Goal: Communication & Community: Share content

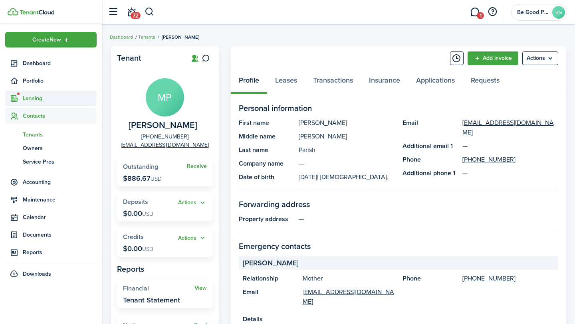
click at [29, 100] on span "Leasing" at bounding box center [60, 98] width 74 height 8
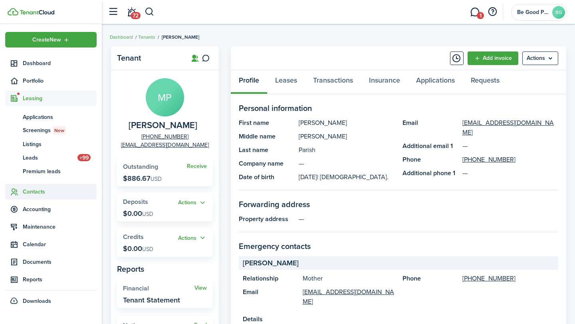
click at [34, 191] on span "Contacts" at bounding box center [60, 192] width 74 height 8
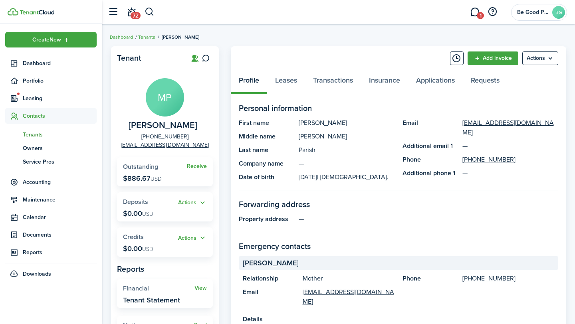
click at [37, 132] on span "Tenants" at bounding box center [60, 135] width 74 height 8
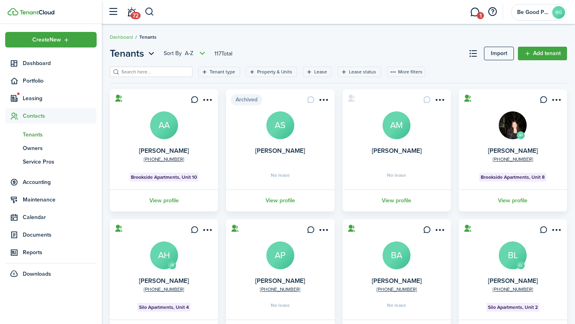
click at [149, 73] on input "search" at bounding box center [154, 72] width 70 height 8
type input "[PERSON_NAME]"
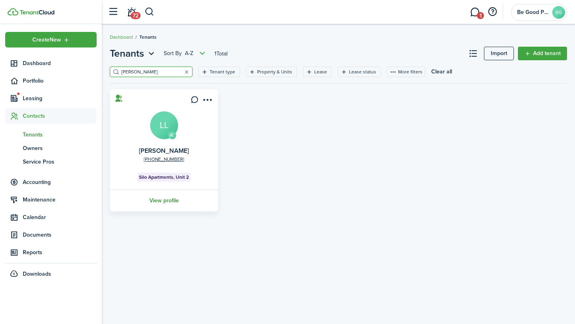
click at [159, 200] on link "View profile" at bounding box center [164, 201] width 111 height 22
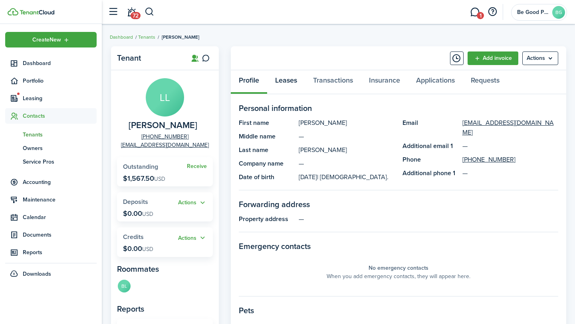
click at [292, 77] on link "Leases" at bounding box center [286, 82] width 38 height 24
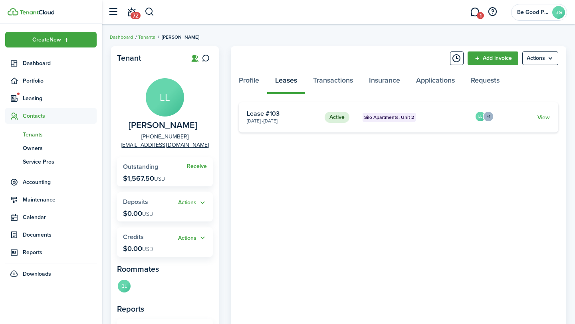
click at [35, 133] on span "Tenants" at bounding box center [60, 135] width 74 height 8
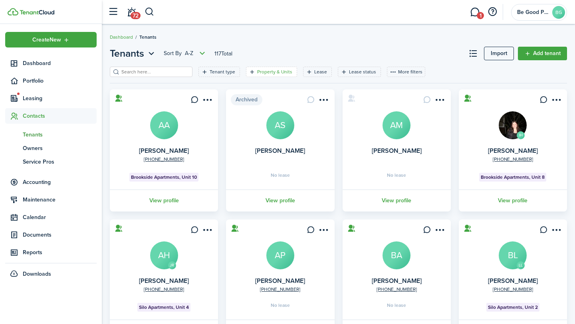
click at [257, 72] on filter-tag-label "Property & Units" at bounding box center [274, 71] width 35 height 7
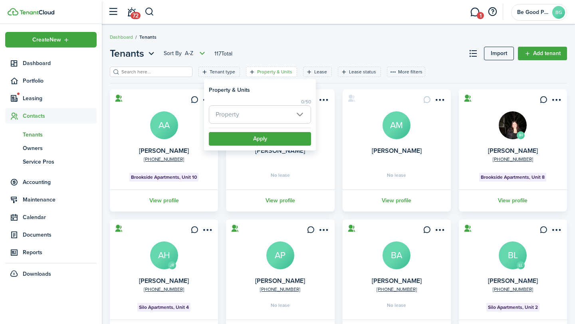
click at [267, 117] on span "Property" at bounding box center [259, 115] width 101 height 18
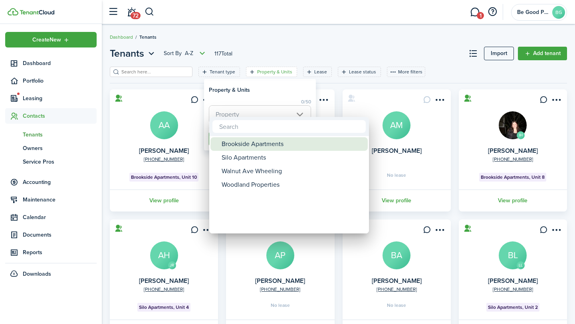
click at [261, 144] on div "Brookside Apartments" at bounding box center [292, 144] width 141 height 14
type input "Brookside Apartments"
click at [321, 35] on div at bounding box center [287, 162] width 703 height 452
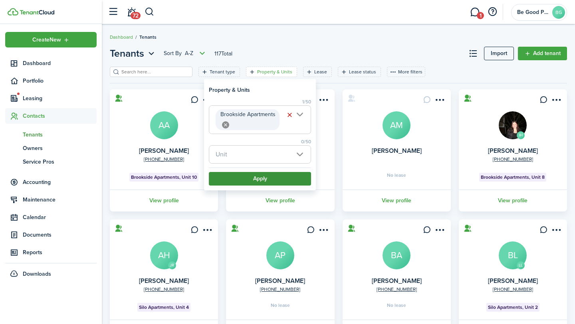
click at [261, 180] on button "Apply" at bounding box center [260, 179] width 102 height 14
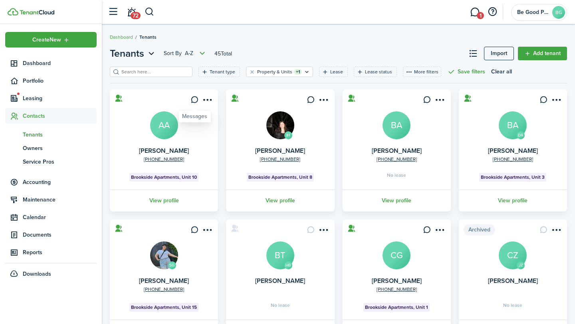
click at [195, 99] on icon at bounding box center [194, 100] width 8 height 8
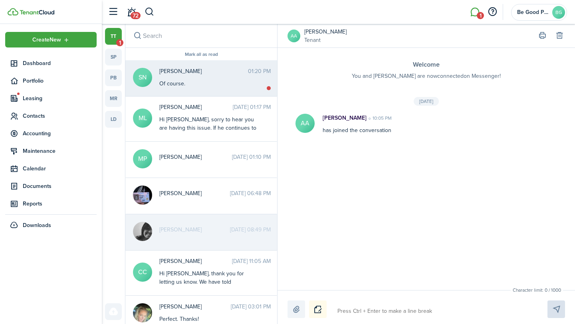
click at [197, 81] on div "Of course." at bounding box center [209, 83] width 100 height 8
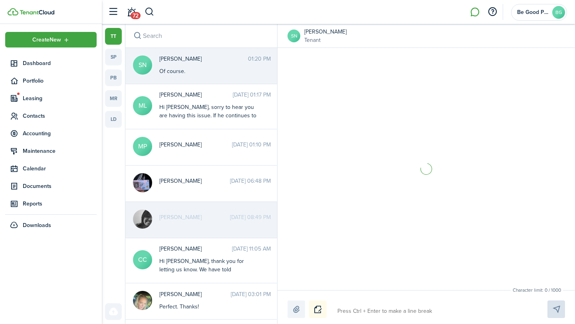
scroll to position [1143, 0]
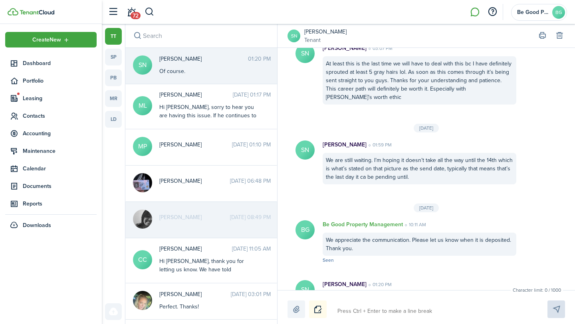
click at [475, 12] on li at bounding box center [475, 12] width 18 height 20
click at [369, 311] on textarea at bounding box center [433, 312] width 197 height 14
paste textarea "Hi everyone, We wanted to let you know that the water will be temporarily shut …"
type textarea "Hi everyone, We wanted to let you know that the water will be temporarily shut …"
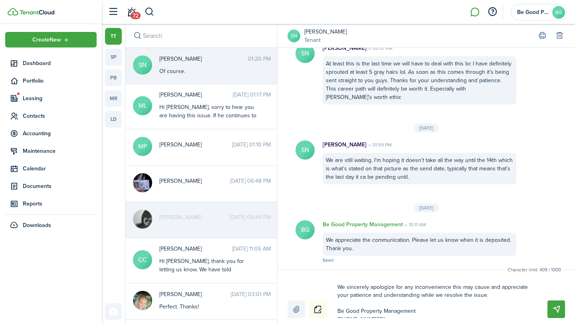
scroll to position [57, 0]
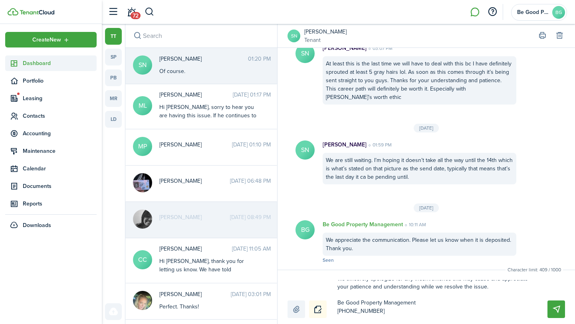
type textarea "Hi everyone, We wanted to let you know that the water will be temporarily shut …"
click at [37, 65] on span "Dashboard" at bounding box center [60, 63] width 74 height 8
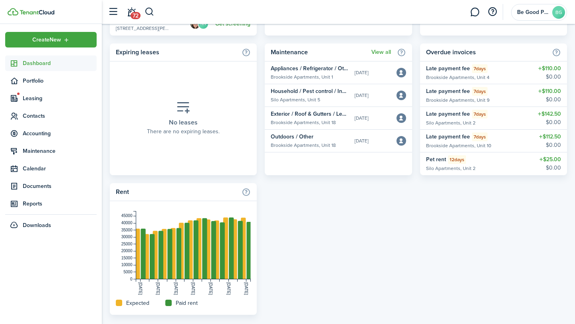
scroll to position [615, 0]
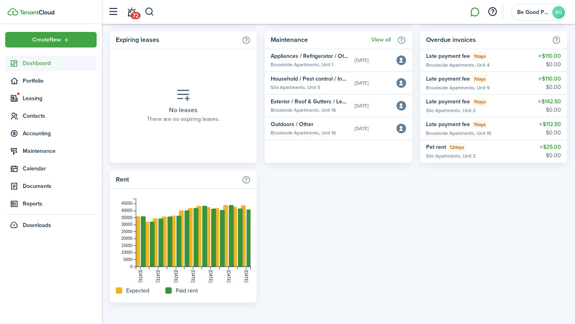
click at [473, 14] on link at bounding box center [474, 12] width 15 height 20
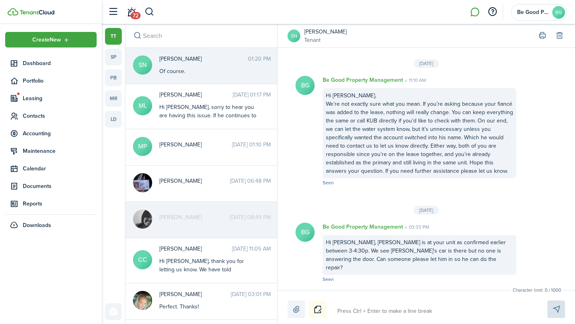
scroll to position [1143, 0]
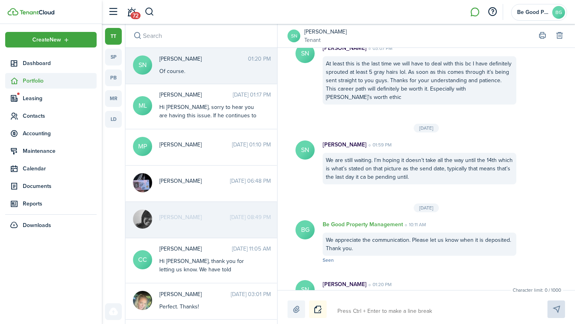
click at [34, 79] on span "Portfolio" at bounding box center [60, 81] width 74 height 8
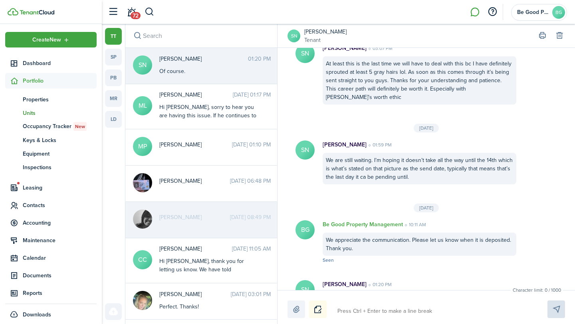
click at [27, 111] on span "Units" at bounding box center [60, 113] width 74 height 8
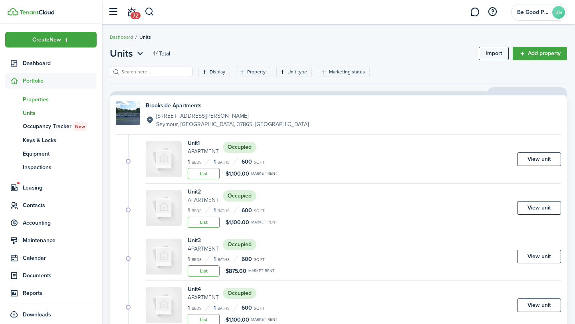
click at [37, 99] on span "Properties" at bounding box center [60, 99] width 74 height 8
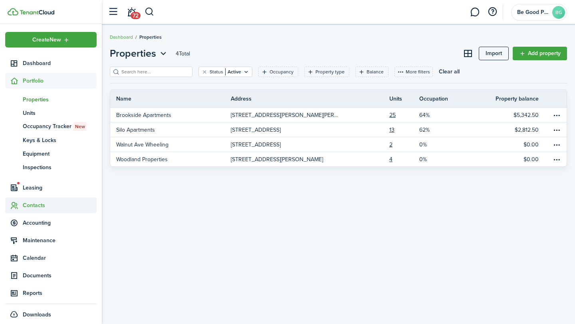
scroll to position [5, 0]
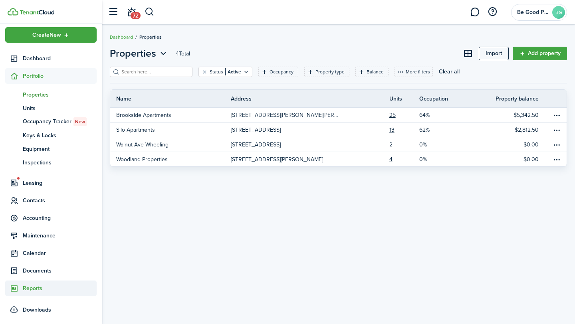
click at [43, 287] on span "Reports" at bounding box center [60, 288] width 74 height 8
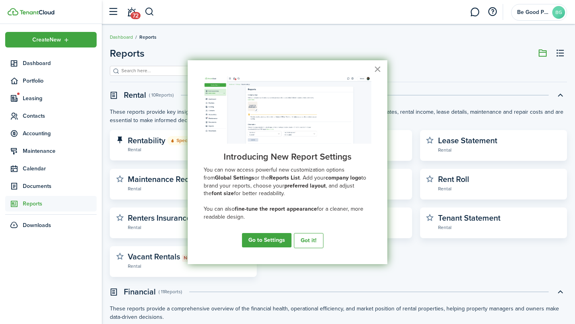
click at [376, 69] on button "×" at bounding box center [378, 69] width 8 height 13
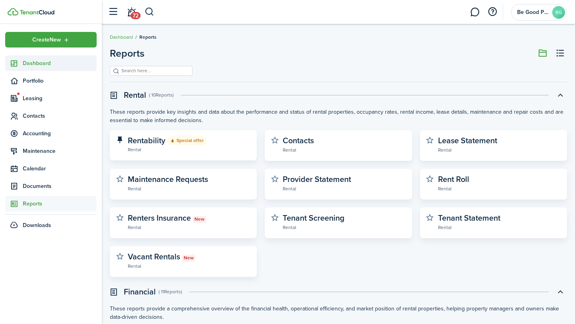
click at [46, 62] on span "Dashboard" at bounding box center [60, 63] width 74 height 8
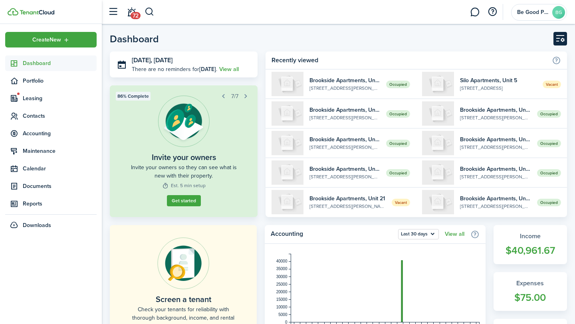
click at [556, 39] on button "Customise" at bounding box center [561, 39] width 14 height 14
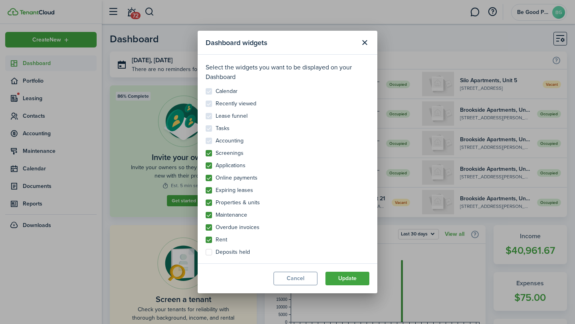
click at [209, 140] on control-checkbox "Accounting" at bounding box center [288, 141] width 164 height 6
click at [353, 280] on button "Update" at bounding box center [347, 279] width 44 height 14
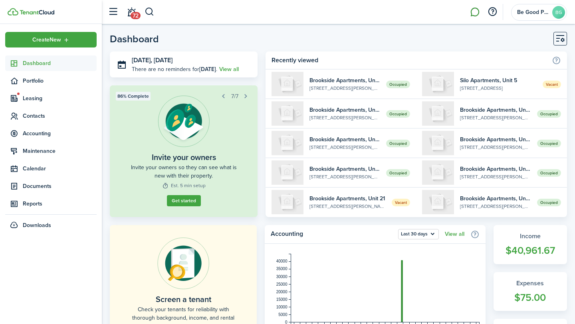
click at [474, 15] on link at bounding box center [474, 12] width 15 height 20
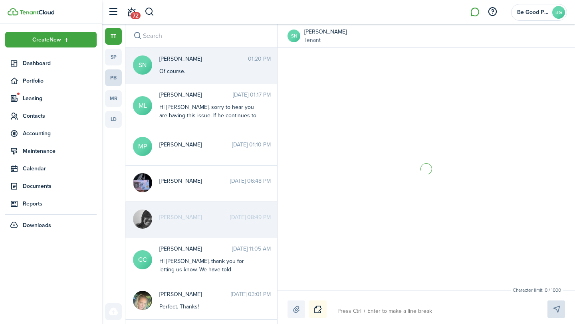
click at [113, 76] on link "pb" at bounding box center [113, 77] width 17 height 17
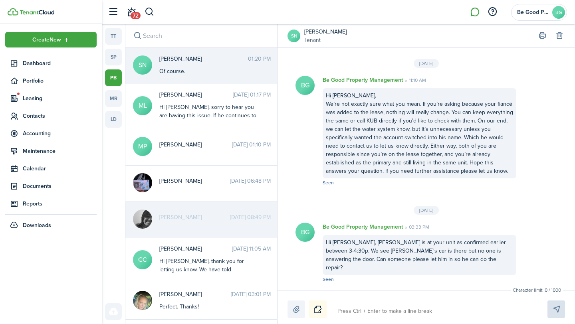
scroll to position [1143, 0]
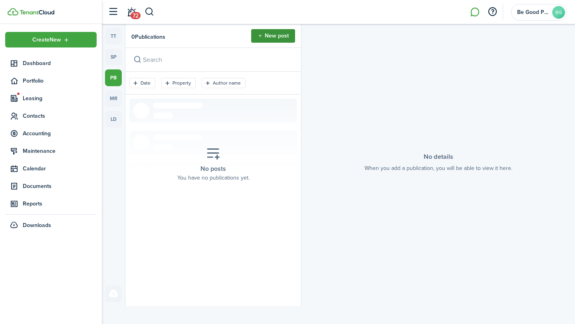
click at [274, 34] on button "New post" at bounding box center [273, 36] width 44 height 14
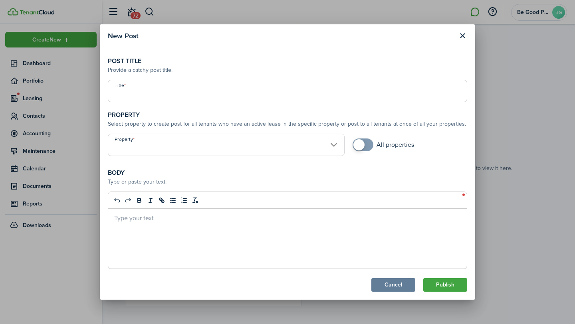
click at [141, 94] on input "Title" at bounding box center [287, 91] width 359 height 22
click at [235, 147] on input "Property" at bounding box center [226, 145] width 237 height 22
type input "NOTICE OF EMERGENCY WATER SHUT OFF"
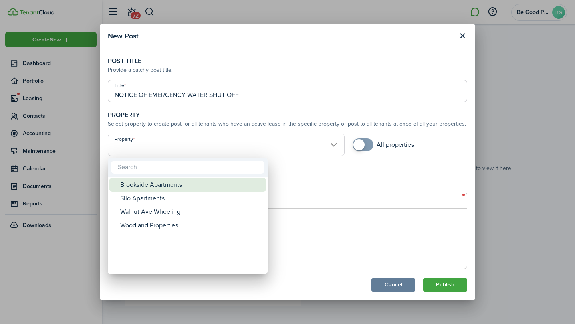
click at [203, 190] on div "Brookside Apartments" at bounding box center [190, 185] width 141 height 14
type input "Brookside Apartments"
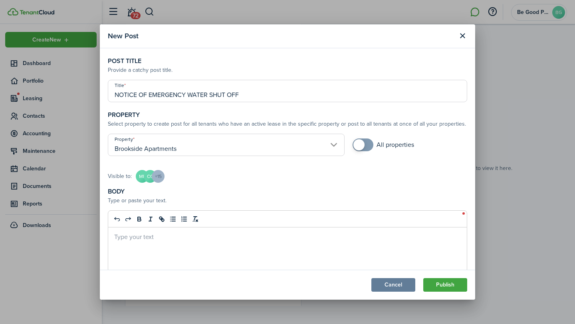
click at [157, 241] on div at bounding box center [287, 258] width 359 height 60
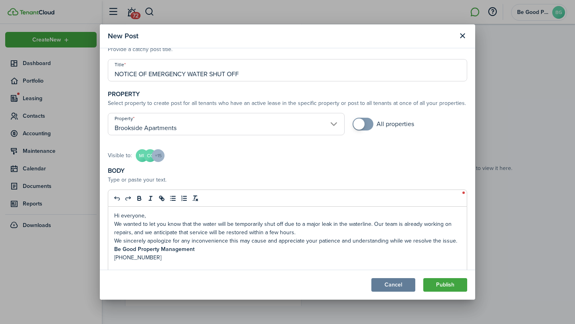
click at [167, 216] on p "Hi everyone," at bounding box center [287, 216] width 347 height 8
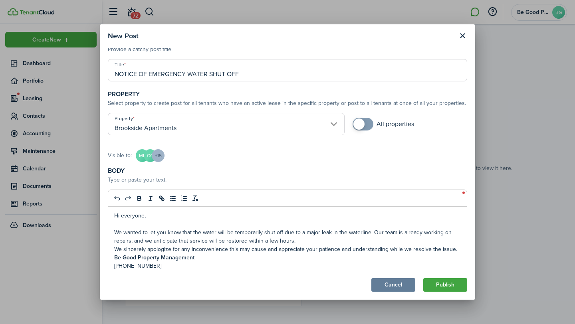
click at [458, 252] on p "We sincerely apologize for any inconvenience this may cause and appreciate your…" at bounding box center [287, 249] width 347 height 8
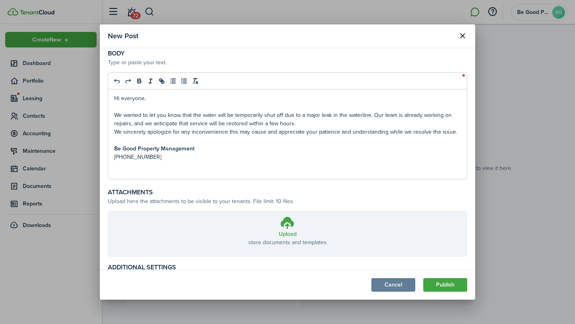
scroll to position [175, 0]
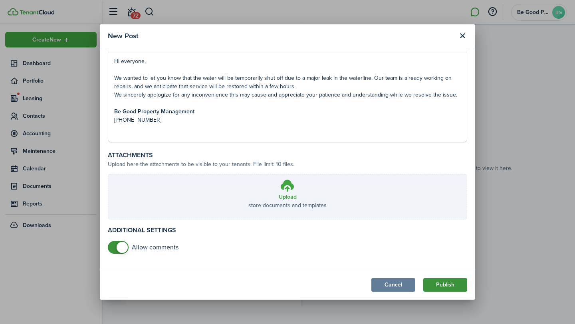
click at [453, 284] on button "Publish" at bounding box center [445, 285] width 44 height 14
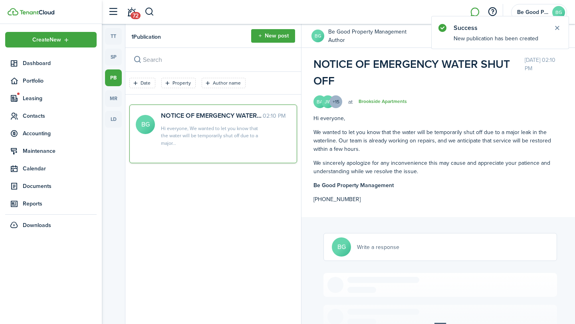
click at [337, 100] on avatar-counter "+15" at bounding box center [335, 101] width 13 height 13
click at [319, 102] on avatar-text "BA" at bounding box center [320, 101] width 13 height 13
click at [557, 34] on menu-btn-icon "Open menu" at bounding box center [559, 36] width 14 height 14
click at [550, 101] on div "BA JW +15 at [GEOGRAPHIC_DATA]" at bounding box center [439, 101] width 250 height 13
click at [115, 11] on button "button" at bounding box center [112, 11] width 15 height 15
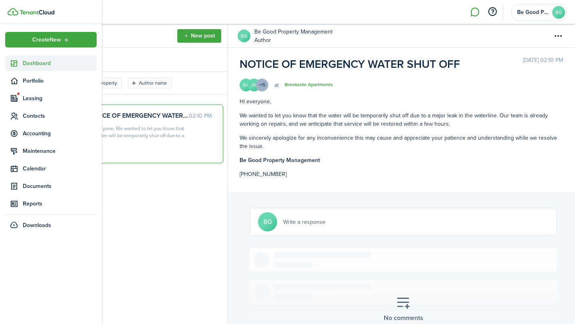
click at [28, 65] on span "Dashboard" at bounding box center [60, 63] width 74 height 8
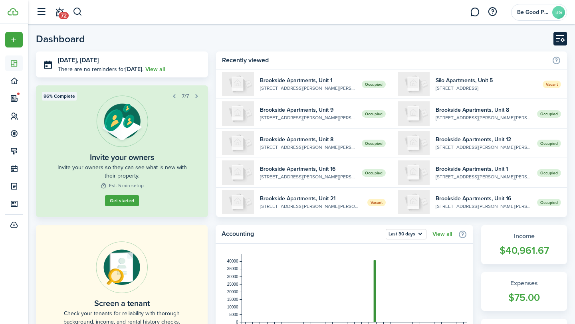
click at [558, 35] on button "Customise" at bounding box center [561, 39] width 14 height 14
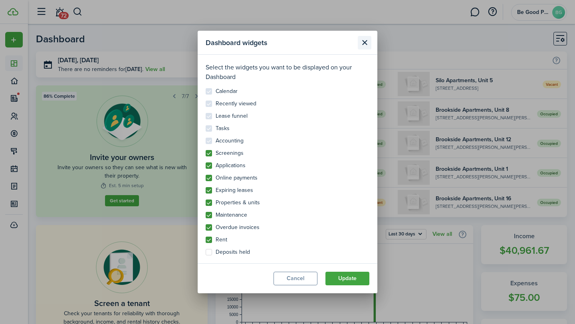
click at [363, 40] on button "Close modal" at bounding box center [365, 43] width 14 height 14
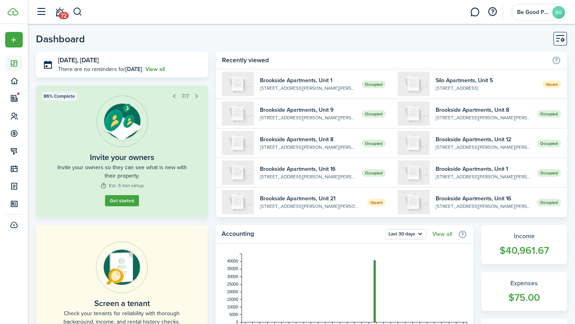
click at [152, 68] on link "View all" at bounding box center [155, 69] width 20 height 8
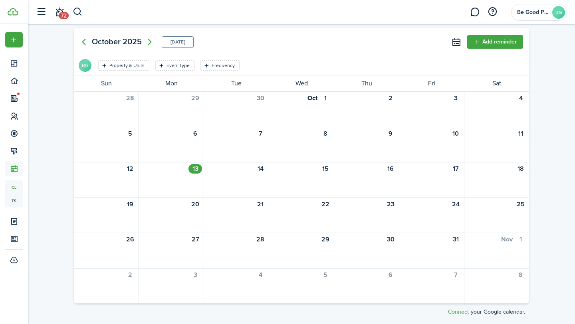
click at [257, 40] on div "[DATE] [DATE] Add reminder" at bounding box center [301, 42] width 455 height 28
click at [476, 11] on link at bounding box center [474, 12] width 15 height 20
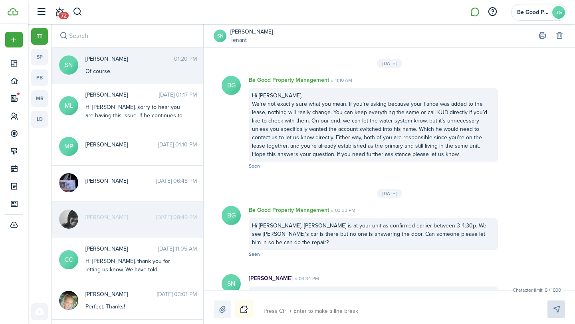
scroll to position [1059, 0]
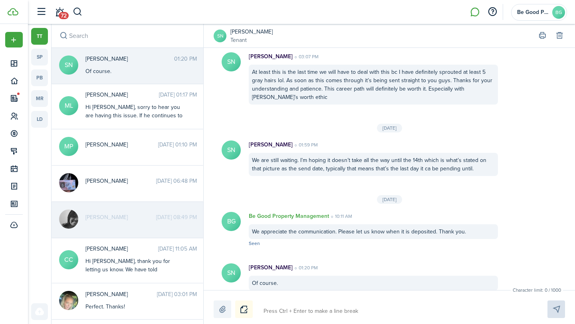
click at [287, 308] on textarea at bounding box center [396, 312] width 271 height 14
paste textarea "Hi everyone, We wanted to let you know that the water will be temporarily shut …"
type textarea "Hi everyone, We wanted to let you know that the water will be temporarily shut …"
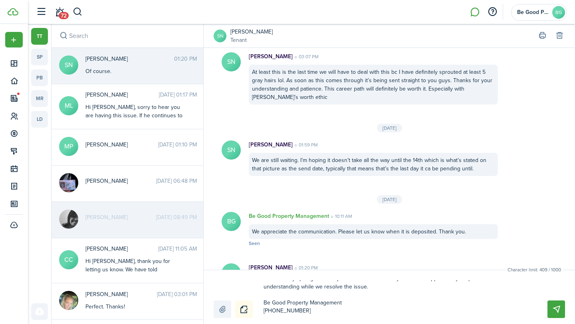
scroll to position [0, 0]
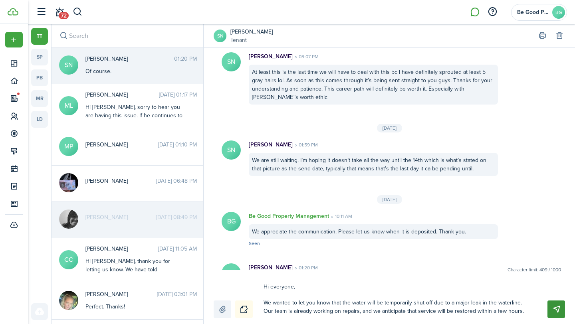
type textarea "Hi everyone, We wanted to let you know that the water will be temporarily shut …"
click at [555, 310] on button "Send" at bounding box center [557, 310] width 18 height 18
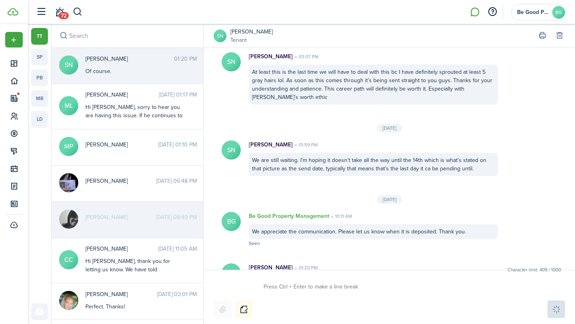
scroll to position [1194, 0]
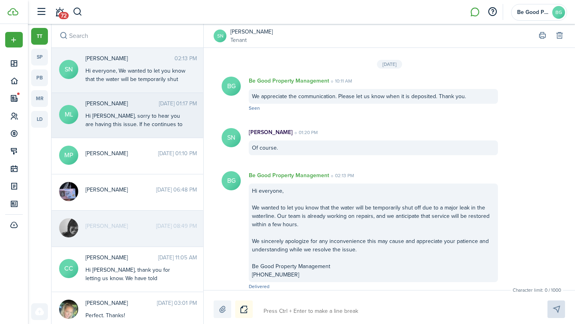
click at [143, 115] on div "Hi [PERSON_NAME], sorry to hear you are having this issue. If he continues to c…" at bounding box center [135, 137] width 100 height 50
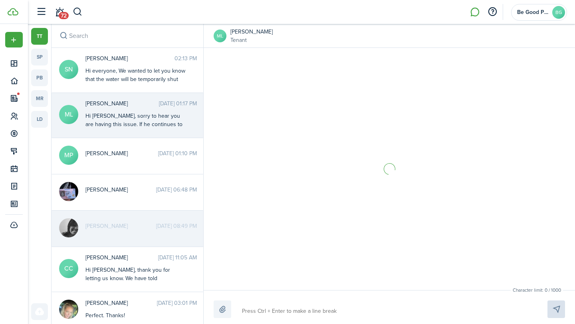
scroll to position [346, 0]
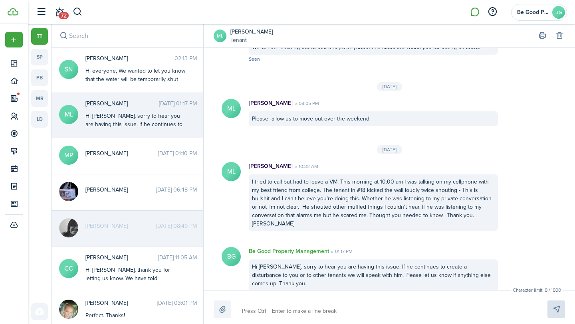
click at [259, 311] on textarea at bounding box center [385, 312] width 292 height 14
paste textarea "Hi everyone, We wanted to let you know that the water will be temporarily shut …"
type textarea "Hi everyone, We wanted to let you know that the water will be temporarily shut …"
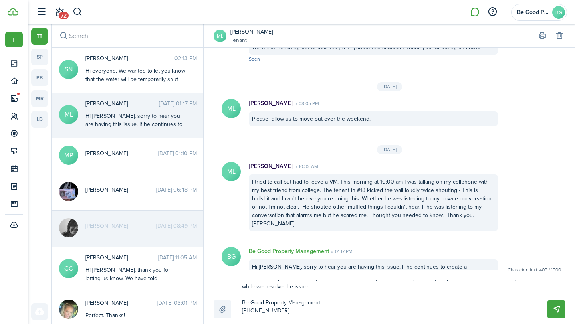
scroll to position [0, 0]
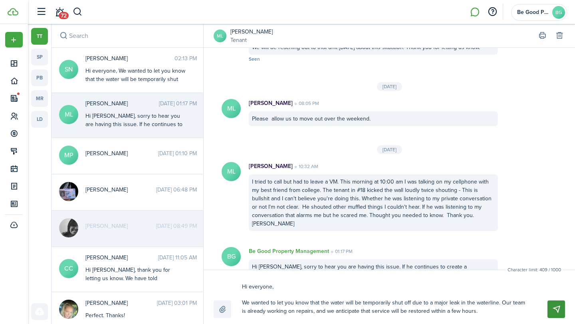
type textarea "Hi everyone, We wanted to let you know that the water will be temporarily shut …"
click at [562, 304] on button "Send" at bounding box center [557, 310] width 18 height 18
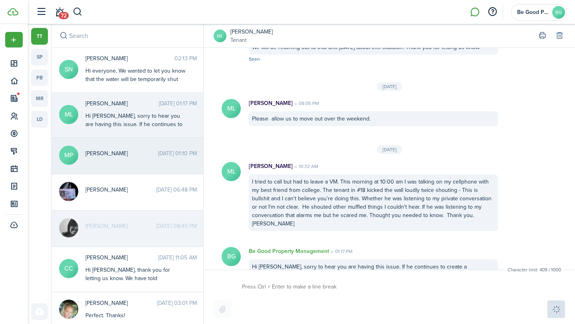
scroll to position [501, 0]
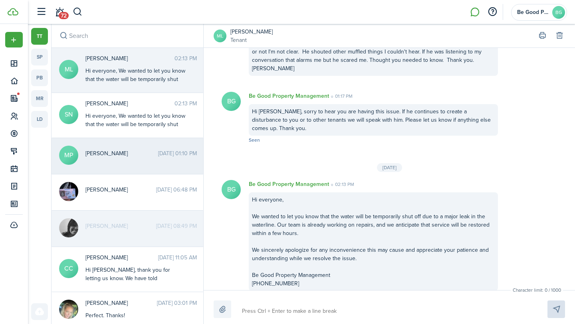
click at [128, 155] on span "[PERSON_NAME]" at bounding box center [121, 153] width 73 height 8
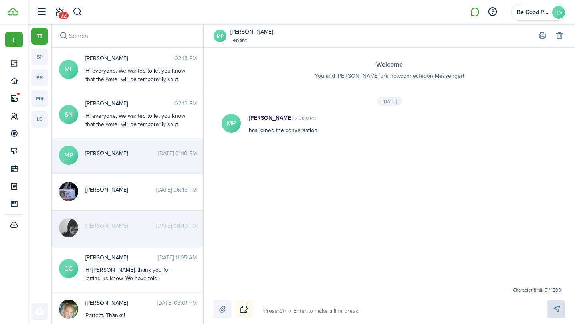
click at [298, 312] on textarea at bounding box center [396, 312] width 271 height 14
paste textarea "Hi everyone, We wanted to let you know that the water will be temporarily shut …"
type textarea "Hi everyone, We wanted to let you know that the water will be temporarily shut …"
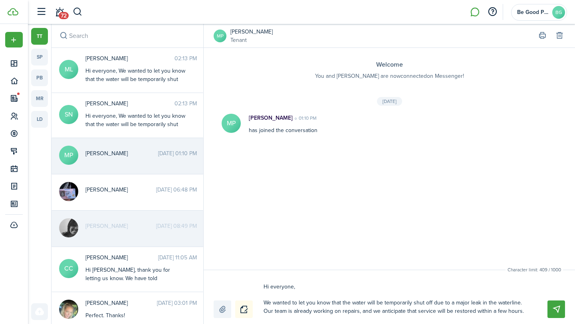
scroll to position [49, 0]
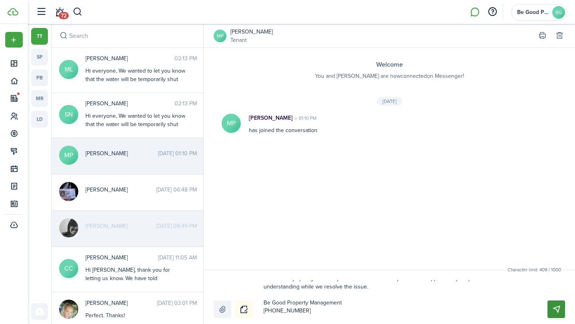
type textarea "Hi everyone, We wanted to let you know that the water will be temporarily shut …"
click at [556, 308] on button "Send" at bounding box center [557, 310] width 18 height 18
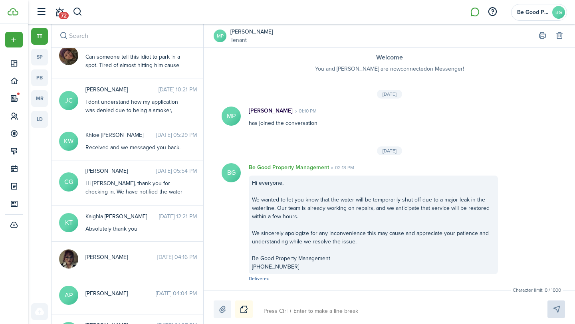
scroll to position [380, 0]
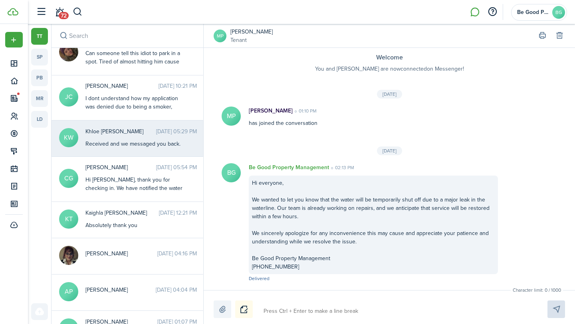
click at [138, 147] on div "Received and we messaged you back." at bounding box center [135, 144] width 100 height 8
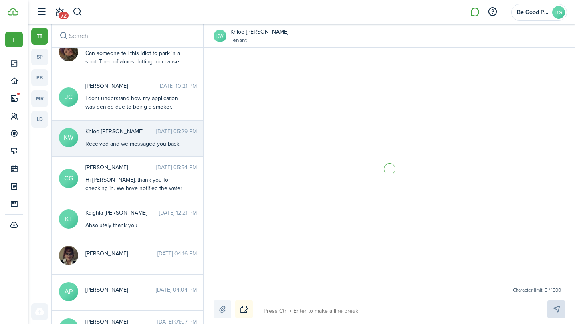
click at [280, 308] on textarea at bounding box center [396, 312] width 271 height 14
paste textarea "Hi everyone, We wanted to let you know that the water will be temporarily shut …"
type textarea "Hi everyone, We wanted to let you know that the water will be temporarily shut …"
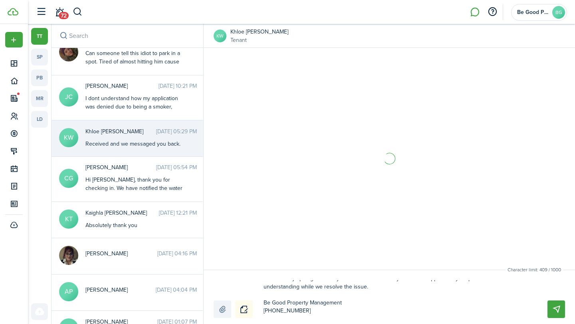
scroll to position [1542, 0]
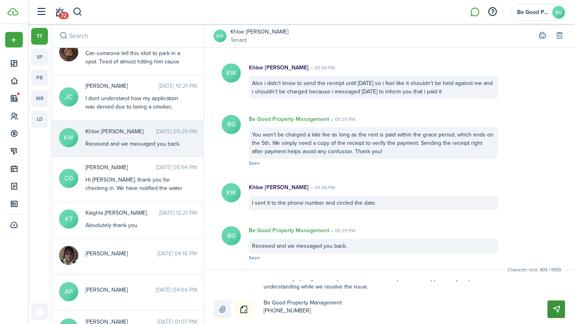
type textarea "Hi everyone, We wanted to let you know that the water will be temporarily shut …"
click at [552, 310] on button "Send" at bounding box center [557, 310] width 18 height 18
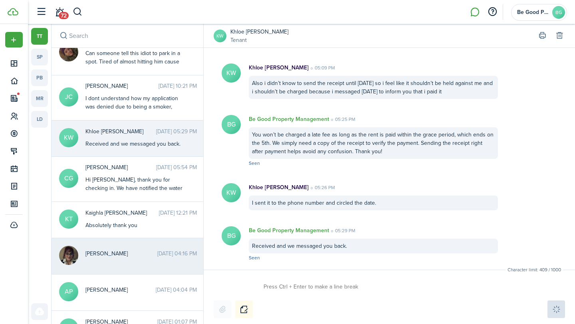
scroll to position [425, 0]
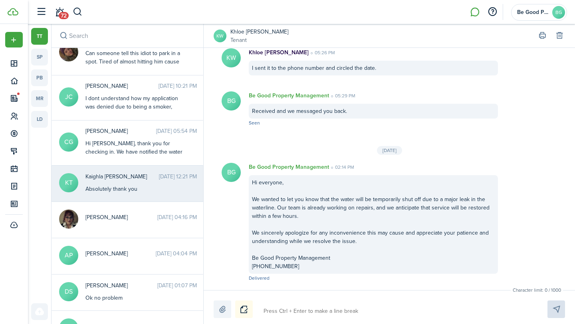
click at [127, 182] on div "Kaighla [PERSON_NAME] [DATE] 12:21 PM Absolutely thank you" at bounding box center [140, 183] width 123 height 21
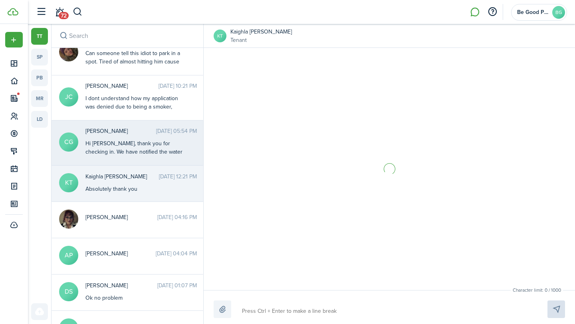
click at [138, 153] on div "Hi [PERSON_NAME], thank you for checking in. We have notified the water company…" at bounding box center [135, 160] width 100 height 42
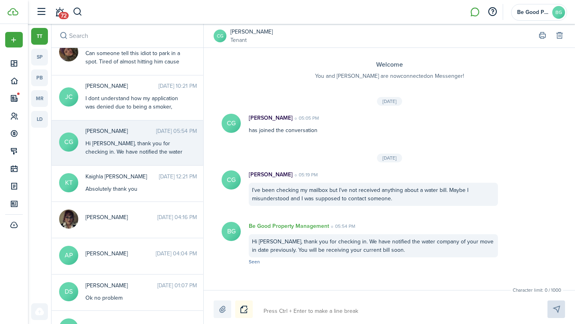
click at [276, 309] on textarea at bounding box center [396, 312] width 271 height 14
paste textarea "Hi everyone, We wanted to let you know that the water will be temporarily shut …"
type textarea "Hi everyone, We wanted to let you know that the water will be temporarily shut …"
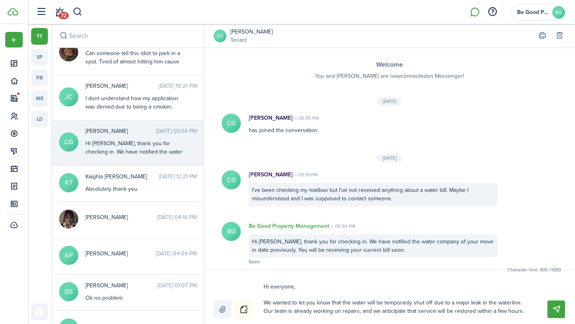
scroll to position [49, 0]
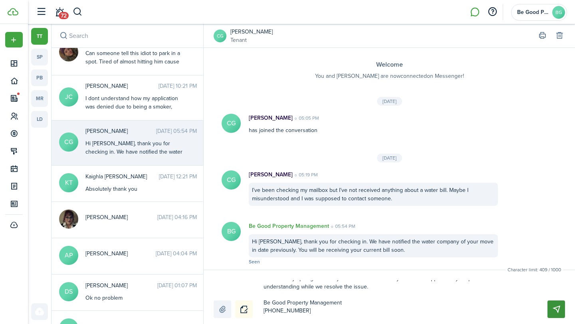
type textarea "Hi everyone, We wanted to let you know that the water will be temporarily shut …"
click at [560, 310] on button "Send" at bounding box center [557, 310] width 18 height 18
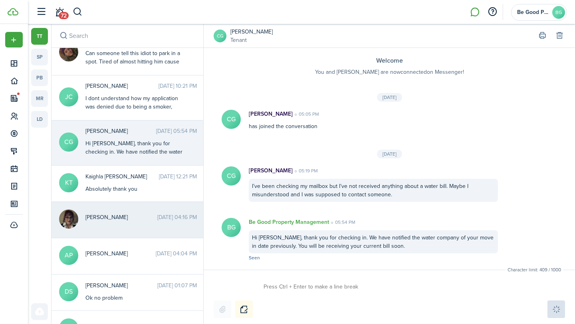
scroll to position [470, 0]
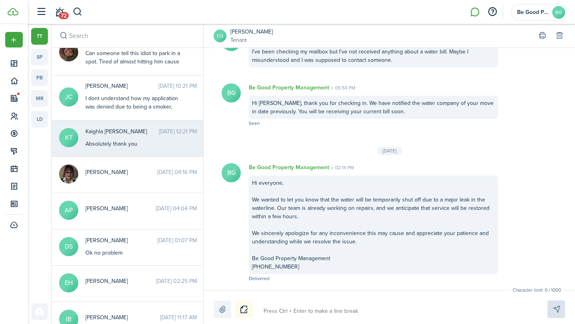
click at [123, 142] on div "Absolutely thank you" at bounding box center [135, 144] width 100 height 8
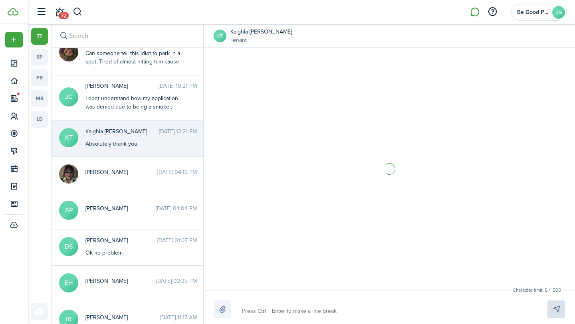
click at [262, 312] on textarea at bounding box center [385, 312] width 292 height 14
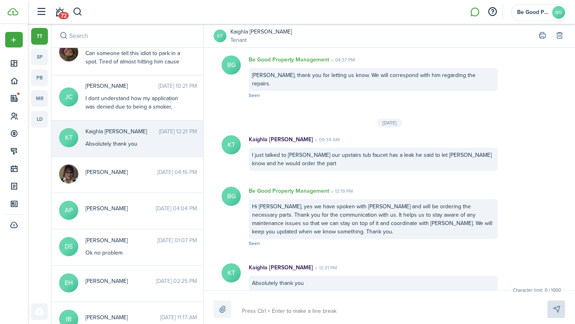
paste textarea "Hi everyone, We wanted to let you know that the water will be temporarily shut …"
type textarea "Hi everyone, We wanted to let you know that the water will be temporarily shut …"
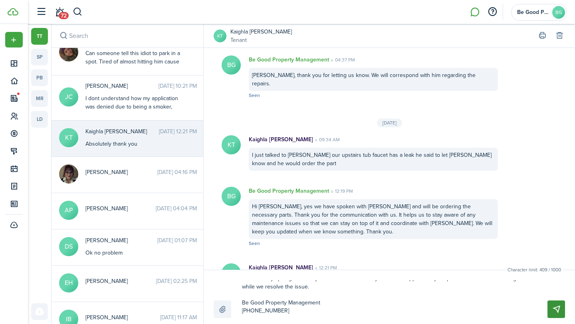
type textarea "Hi everyone, We wanted to let you know that the water will be temporarily shut …"
click at [560, 304] on button "Send" at bounding box center [557, 310] width 18 height 18
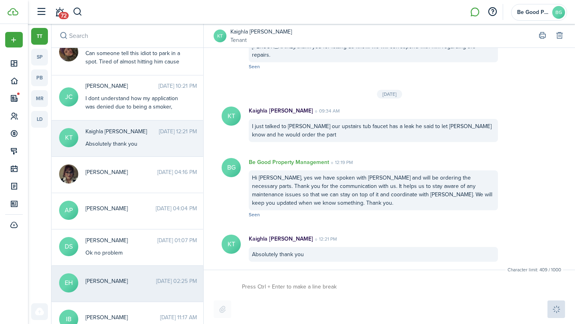
scroll to position [0, 0]
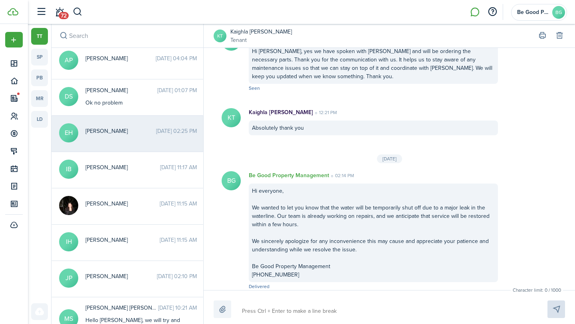
click at [121, 125] on messenger-thread-item "EH [PERSON_NAME] [DATE] 02:25 PM" at bounding box center [128, 134] width 152 height 36
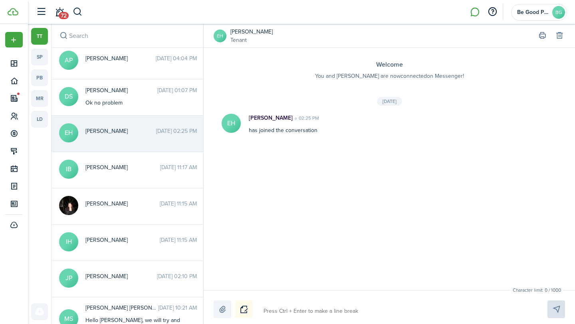
click at [280, 306] on textarea at bounding box center [396, 312] width 271 height 14
paste textarea "Hi everyone, We wanted to let you know that the water will be temporarily shut …"
type textarea "Hi everyone, We wanted to let you know that the water will be temporarily shut …"
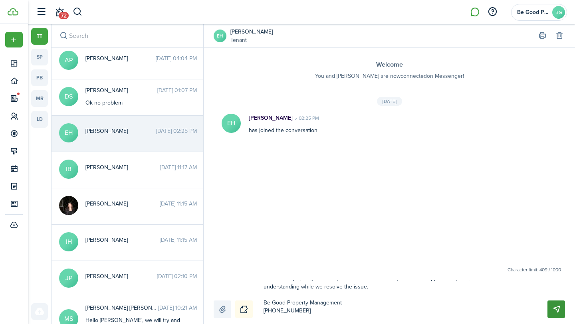
type textarea "Hi everyone, We wanted to let you know that the water will be temporarily shut …"
click at [553, 306] on button "Send" at bounding box center [557, 310] width 18 height 18
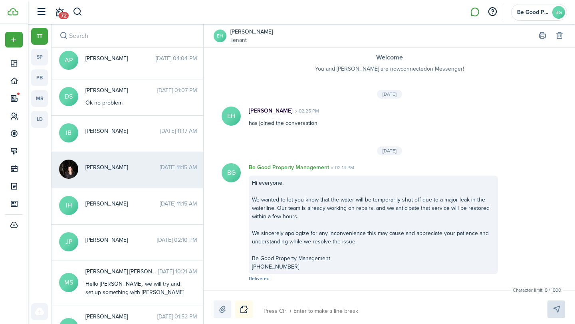
click at [111, 167] on span "[PERSON_NAME]" at bounding box center [122, 167] width 74 height 8
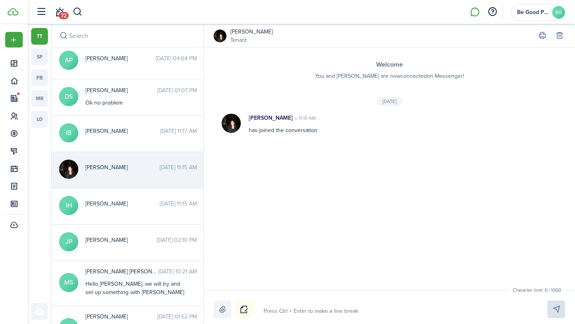
click at [278, 312] on textarea at bounding box center [396, 312] width 271 height 14
paste textarea "Hi everyone, We wanted to let you know that the water will be temporarily shut …"
type textarea "Hi everyone, We wanted to let you know that the water will be temporarily shut …"
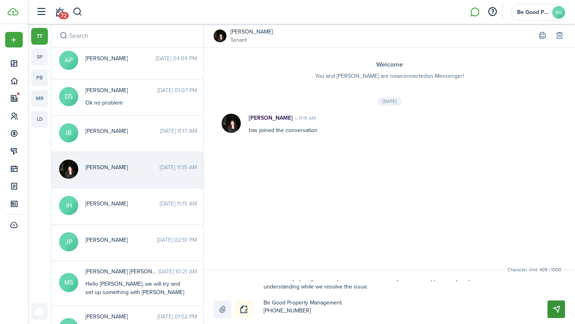
type textarea "Hi everyone, We wanted to let you know that the water will be temporarily shut …"
click at [558, 303] on button "Send" at bounding box center [557, 310] width 18 height 18
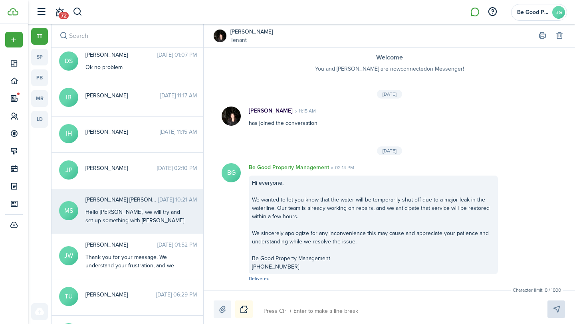
click at [148, 216] on div "Hello [PERSON_NAME], we will try and set up something with [PERSON_NAME] for ne…" at bounding box center [135, 233] width 100 height 50
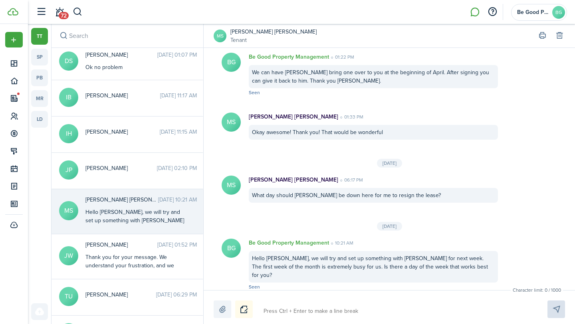
click at [278, 308] on textarea at bounding box center [396, 312] width 271 height 14
paste textarea "Hi everyone, We wanted to let you know that the water will be temporarily shut …"
type textarea "Hi everyone, We wanted to let you know that the water will be temporarily shut …"
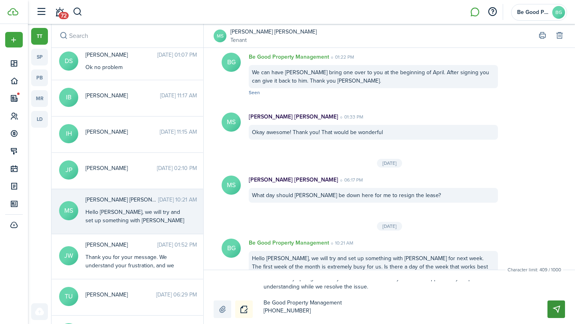
type textarea "Hi everyone, We wanted to let you know that the water will be temporarily shut …"
click at [556, 311] on button "Send" at bounding box center [557, 310] width 18 height 18
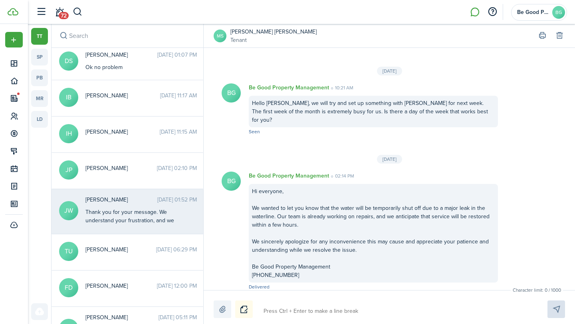
click at [119, 212] on div "Thank you for your message. We understand your frustration, and we appreciate y…" at bounding box center [135, 287] width 100 height 159
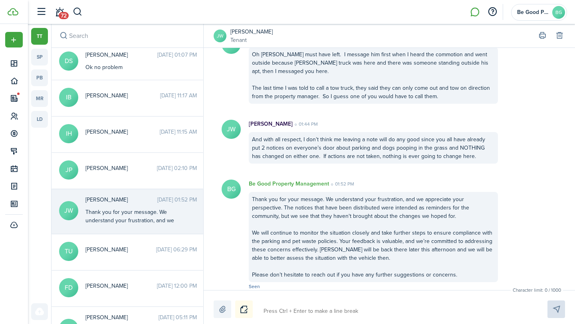
click at [282, 309] on textarea at bounding box center [396, 312] width 271 height 14
paste textarea "Hi everyone, We wanted to let you know that the water will be temporarily shut …"
type textarea "Hi everyone, We wanted to let you know that the water will be temporarily shut …"
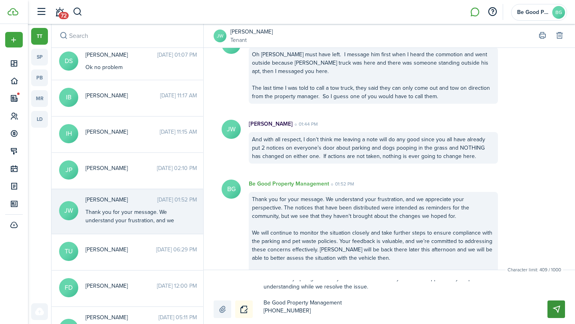
type textarea "Hi everyone, We wanted to let you know that the water will be temporarily shut …"
click at [556, 312] on button "Send" at bounding box center [557, 310] width 18 height 18
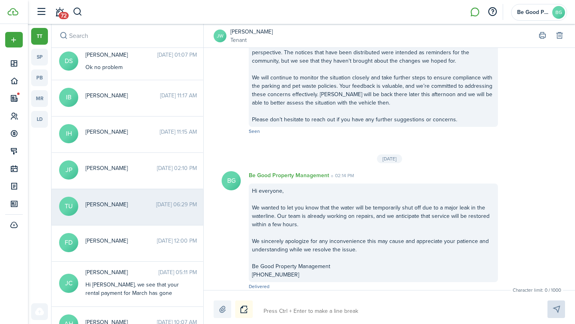
click at [139, 213] on messenger-thread-item "TU [PERSON_NAME] [DATE] 06:29 PM" at bounding box center [128, 207] width 152 height 36
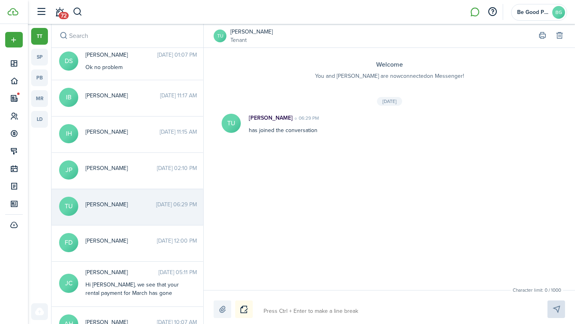
click at [274, 312] on textarea at bounding box center [396, 312] width 271 height 14
paste textarea "Hi everyone, We wanted to let you know that the water will be temporarily shut …"
type textarea "Hi everyone, We wanted to let you know that the water will be temporarily shut …"
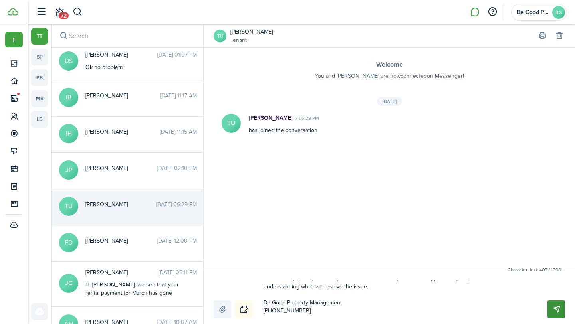
type textarea "Hi everyone, We wanted to let you know that the water will be temporarily shut …"
click at [559, 311] on button "Send" at bounding box center [557, 310] width 18 height 18
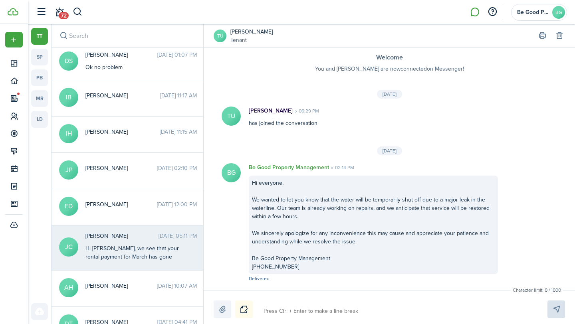
click at [174, 254] on div "Hi [PERSON_NAME], we see that your rental payment for March has gone through vi…" at bounding box center [135, 281] width 100 height 75
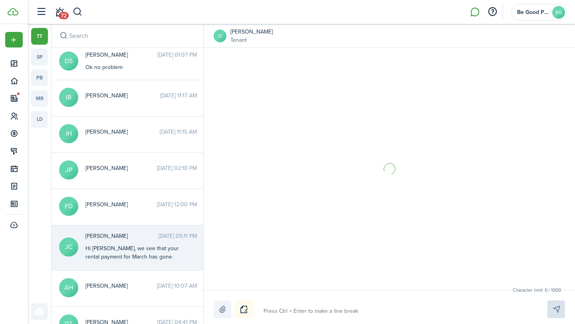
click at [285, 311] on textarea at bounding box center [396, 312] width 271 height 14
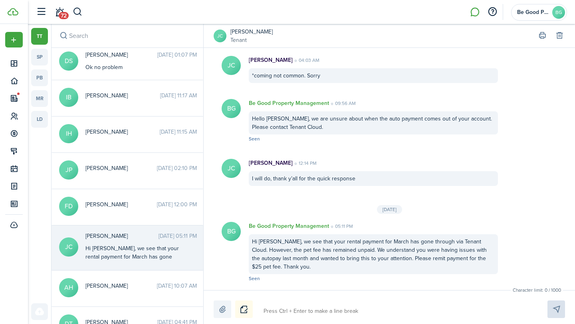
paste textarea "Hi everyone, We wanted to let you know that the water will be temporarily shut …"
type textarea "Hi everyone, We wanted to let you know that the water will be temporarily shut …"
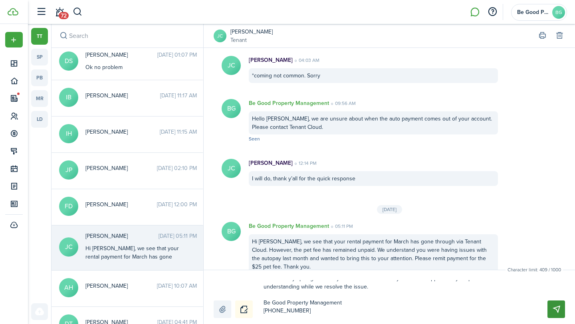
type textarea "Hi everyone, We wanted to let you know that the water will be temporarily shut …"
click at [555, 310] on button "Send" at bounding box center [557, 310] width 18 height 18
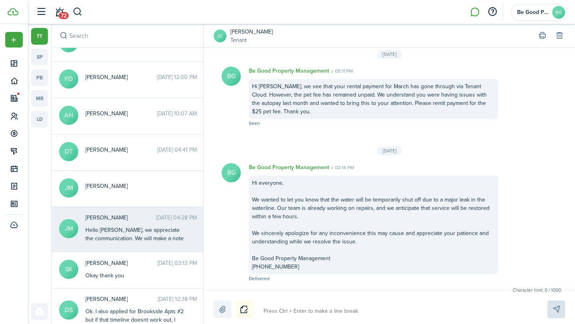
click at [128, 231] on div "Hello [PERSON_NAME], we appreciate the communication. We will make a note of it…" at bounding box center [135, 238] width 100 height 25
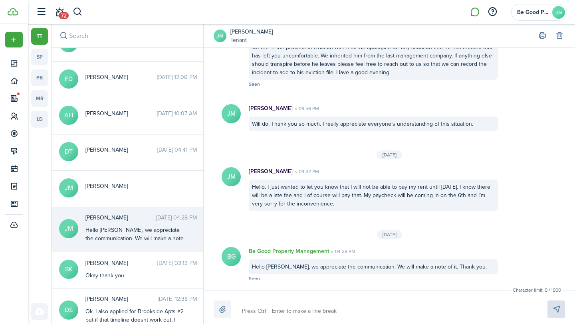
click at [277, 308] on textarea at bounding box center [385, 312] width 292 height 14
paste textarea "Hi everyone, We wanted to let you know that the water will be temporarily shut …"
type textarea "Hi everyone, We wanted to let you know that the water will be temporarily shut …"
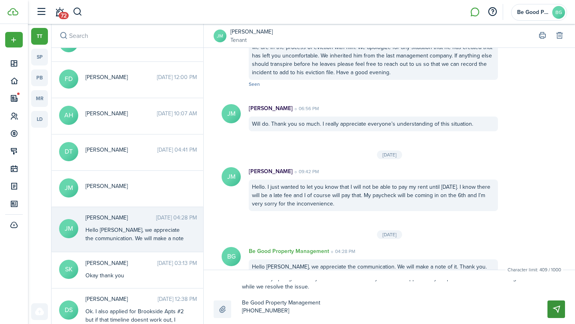
type textarea "Hi everyone, We wanted to let you know that the water will be temporarily shut …"
click at [552, 312] on button "Send" at bounding box center [557, 310] width 18 height 18
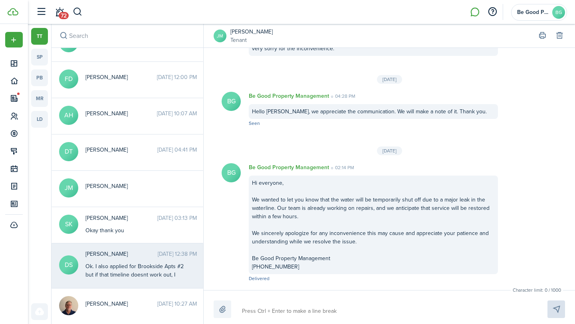
click at [143, 274] on div "Ok. I also applied for Brookside Apts #2 but if that timeline doesnt work out, …" at bounding box center [135, 279] width 100 height 34
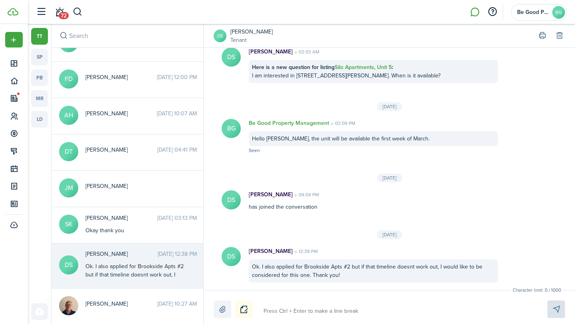
click at [293, 313] on textarea at bounding box center [396, 312] width 271 height 14
paste textarea "Hi everyone, We wanted to let you know that the water will be temporarily shut …"
type textarea "Hi everyone, We wanted to let you know that the water will be temporarily shut …"
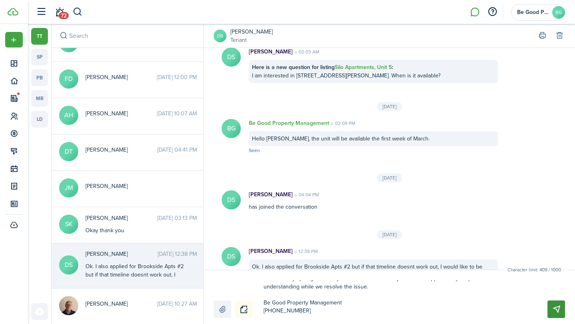
type textarea "Hi everyone, We wanted to let you know that the water will be temporarily shut …"
click at [563, 308] on button "Send" at bounding box center [557, 310] width 18 height 18
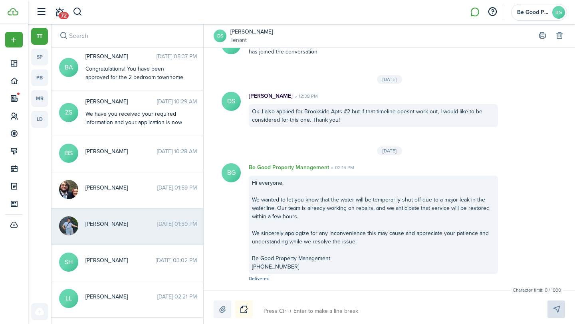
click at [129, 228] on span "[PERSON_NAME]" at bounding box center [121, 224] width 72 height 8
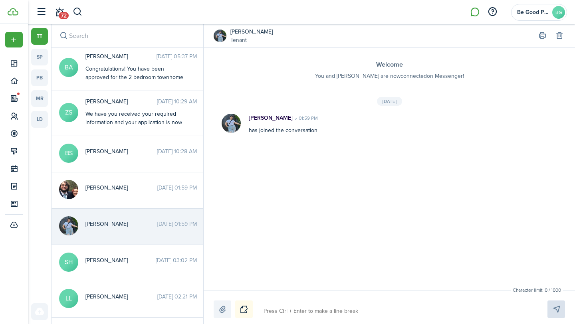
click at [294, 311] on textarea at bounding box center [396, 312] width 271 height 14
paste textarea "Hi everyone, We wanted to let you know that the water will be temporarily shut …"
type textarea "Hi everyone, We wanted to let you know that the water will be temporarily shut …"
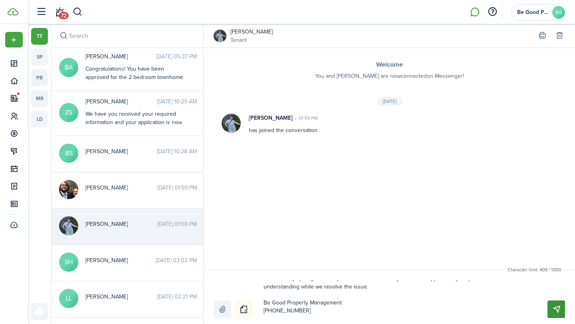
type textarea "Hi everyone, We wanted to let you know that the water will be temporarily shut …"
click at [558, 311] on button "Send" at bounding box center [557, 310] width 18 height 18
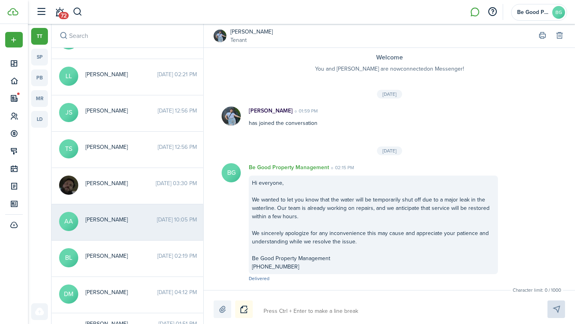
click at [147, 214] on messenger-thread-item "AA [PERSON_NAME] [DATE] 10:05 PM" at bounding box center [128, 222] width 152 height 36
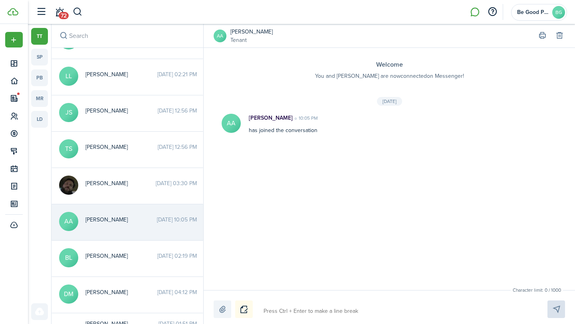
click at [286, 314] on textarea at bounding box center [396, 312] width 271 height 14
paste textarea "Hi everyone, We wanted to let you know that the water will be temporarily shut …"
type textarea "Hi everyone, We wanted to let you know that the water will be temporarily shut …"
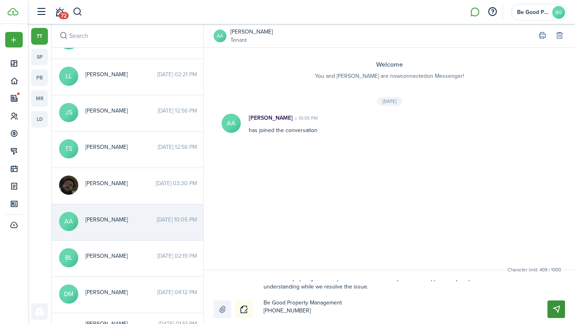
type textarea "Hi everyone, We wanted to let you know that the water will be temporarily shut …"
click at [548, 310] on button "Send" at bounding box center [557, 310] width 18 height 18
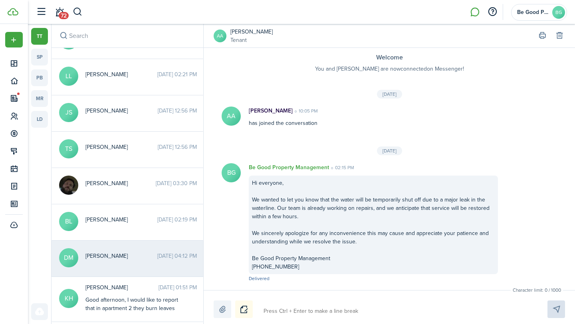
click at [129, 260] on span "[PERSON_NAME]" at bounding box center [121, 256] width 72 height 8
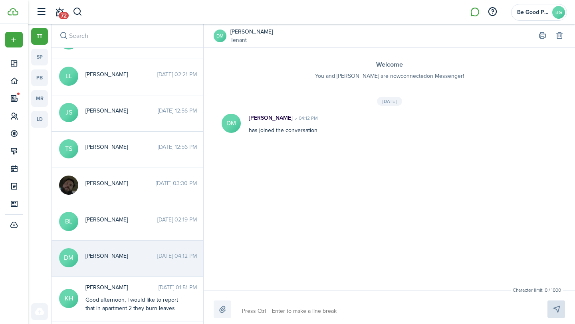
click at [278, 312] on textarea at bounding box center [385, 312] width 292 height 14
paste textarea "Hi everyone, We wanted to let you know that the water will be temporarily shut …"
type textarea "Hi everyone, We wanted to let you know that the water will be temporarily shut …"
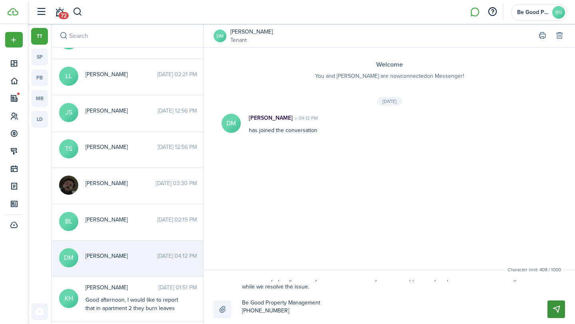
type textarea "Hi everyone, We wanted to let you know that the water will be temporarily shut …"
click at [557, 309] on button "Send" at bounding box center [557, 310] width 18 height 18
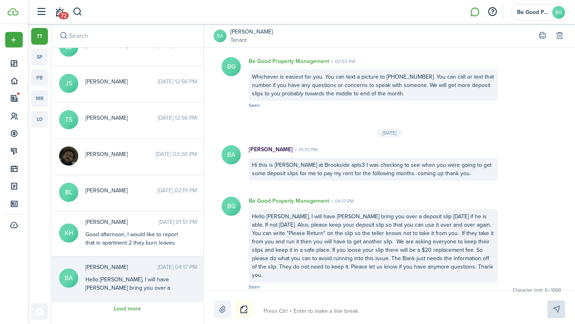
click at [275, 311] on textarea at bounding box center [396, 312] width 271 height 14
paste textarea "Hi everyone, We wanted to let you know that the water will be temporarily shut …"
type textarea "Hi everyone, We wanted to let you know that the water will be temporarily shut …"
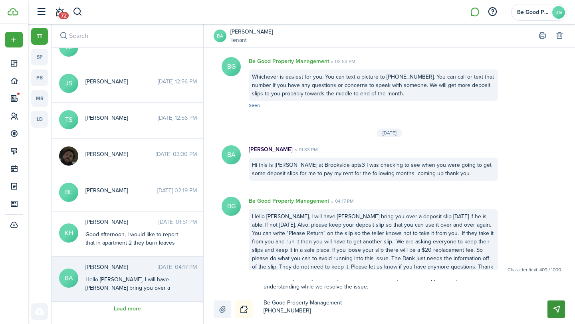
type textarea "Hi everyone, We wanted to let you know that the water will be temporarily shut …"
click at [555, 306] on button "Send" at bounding box center [557, 310] width 18 height 18
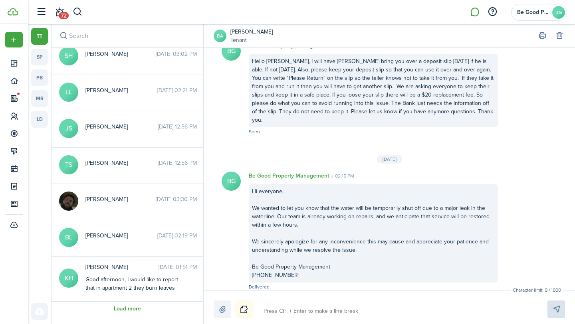
click at [122, 307] on button "Load more" at bounding box center [127, 309] width 27 height 6
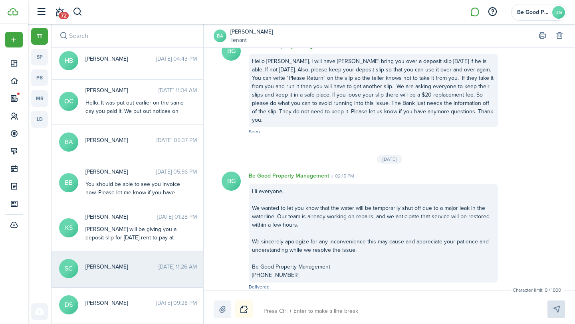
click at [133, 279] on messenger-thread-item "SC [PERSON_NAME] [DATE] 11:26 AM" at bounding box center [128, 270] width 152 height 36
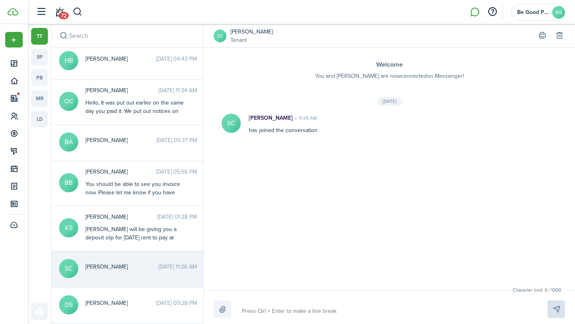
click at [269, 310] on textarea at bounding box center [385, 312] width 292 height 14
paste textarea "Hi everyone, We wanted to let you know that the water will be temporarily shut …"
type textarea "Hi everyone, We wanted to let you know that the water will be temporarily shut …"
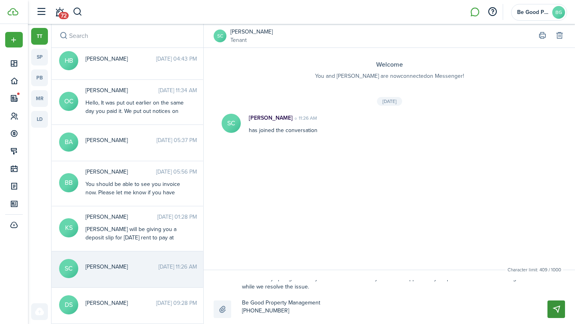
type textarea "Hi everyone, We wanted to let you know that the water will be temporarily shut …"
click at [558, 311] on button "Send" at bounding box center [557, 310] width 18 height 18
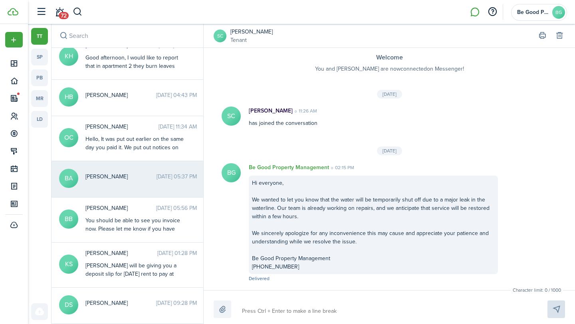
click at [127, 188] on messenger-thread-item "BA [PERSON_NAME] [DATE] 05:37 PM" at bounding box center [128, 179] width 152 height 36
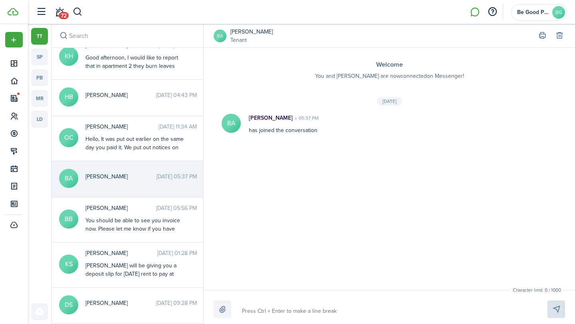
click at [261, 309] on textarea at bounding box center [385, 312] width 292 height 14
paste textarea "Hi everyone, We wanted to let you know that the water will be temporarily shut …"
type textarea "Hi everyone, We wanted to let you know that the water will be temporarily shut …"
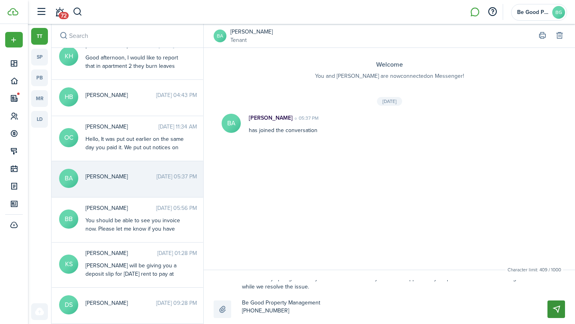
type textarea "Hi everyone, We wanted to let you know that the water will be temporarily shut …"
click at [553, 311] on button "Send" at bounding box center [557, 310] width 18 height 18
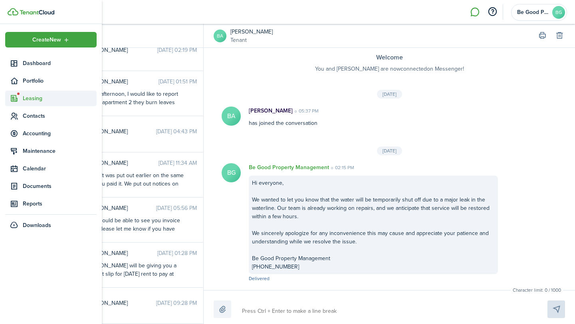
click at [28, 99] on span "Leasing" at bounding box center [60, 98] width 74 height 8
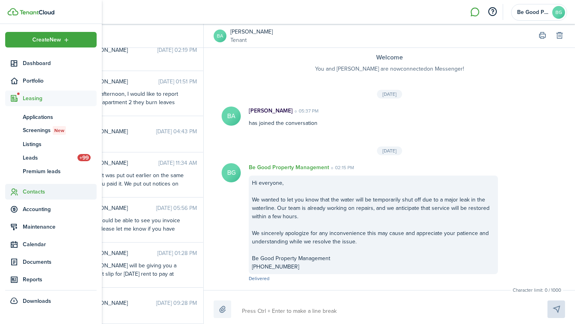
click at [29, 192] on span "Contacts" at bounding box center [60, 192] width 74 height 8
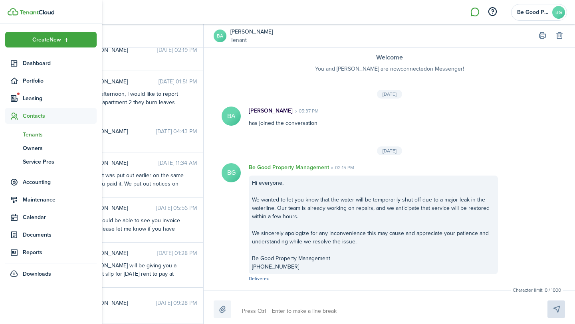
click at [34, 135] on span "Tenants" at bounding box center [60, 135] width 74 height 8
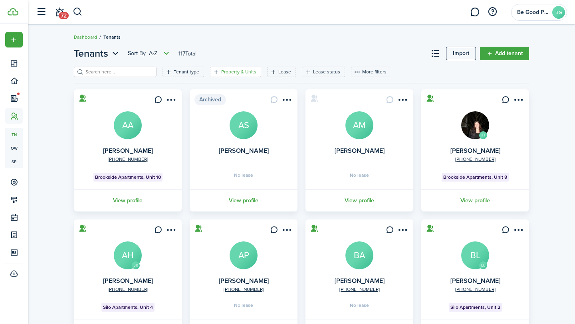
click at [221, 73] on filter-tag-label "Property & Units" at bounding box center [238, 71] width 35 height 7
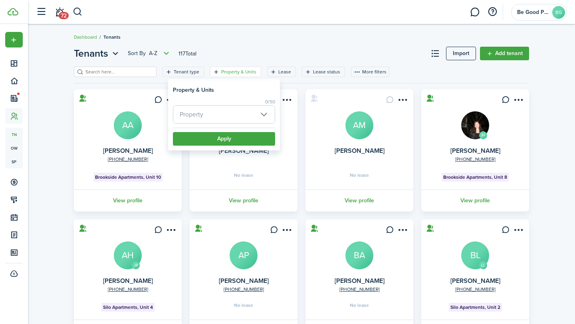
click at [210, 119] on span "Property" at bounding box center [223, 115] width 101 height 18
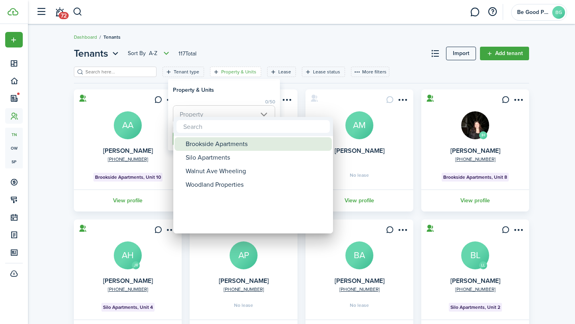
click at [207, 143] on div "Brookside Apartments" at bounding box center [256, 144] width 141 height 14
type input "Brookside Apartments"
click at [387, 49] on div at bounding box center [287, 162] width 703 height 452
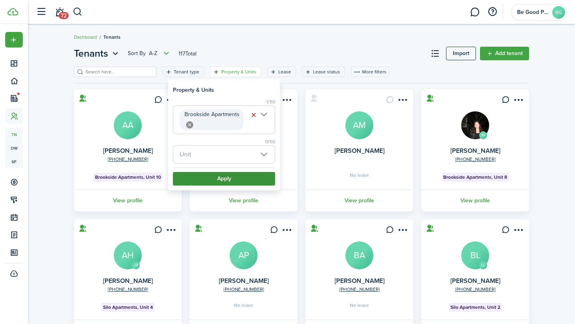
click at [220, 179] on button "Apply" at bounding box center [224, 179] width 102 height 14
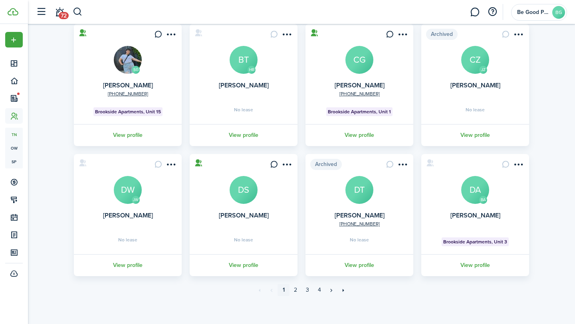
scroll to position [196, 0]
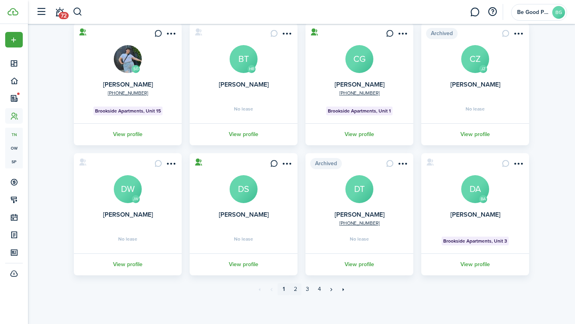
click at [296, 290] on link "2" at bounding box center [296, 290] width 12 height 12
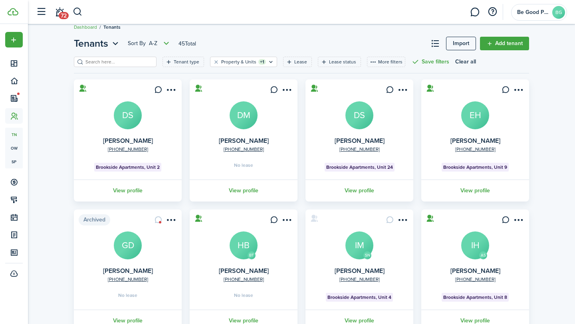
scroll to position [10, 0]
click at [390, 89] on icon at bounding box center [390, 89] width 8 height 8
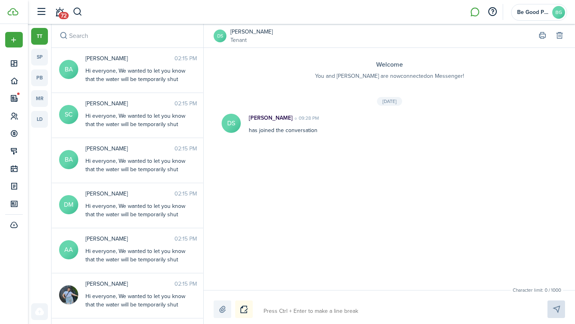
click at [285, 312] on textarea at bounding box center [396, 312] width 271 height 14
paste textarea "Hi everyone, We wanted to let you know that the water will be temporarily shut …"
type textarea "Hi everyone, We wanted to let you know that the water will be temporarily shut …"
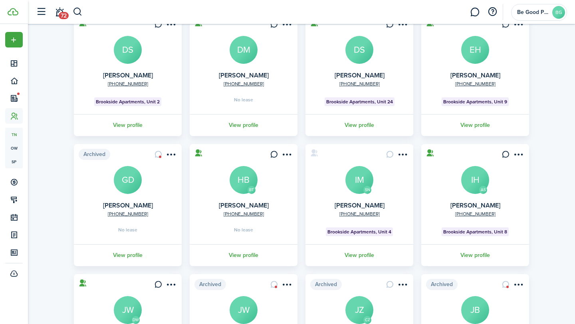
scroll to position [78, 0]
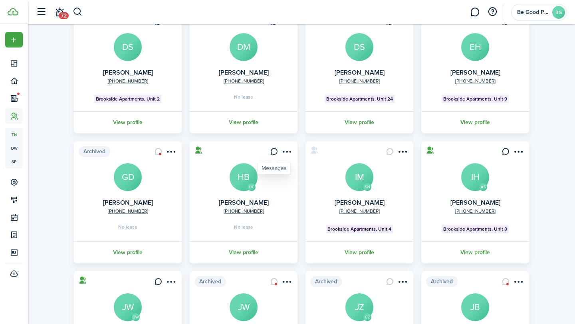
click at [274, 153] on icon at bounding box center [274, 152] width 8 height 8
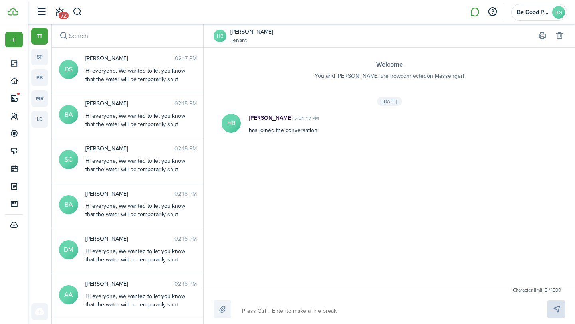
click at [254, 310] on textarea at bounding box center [385, 312] width 292 height 14
paste textarea "Hi everyone, We wanted to let you know that the water will be temporarily shut …"
type textarea "Hi everyone, We wanted to let you know that the water will be temporarily shut …"
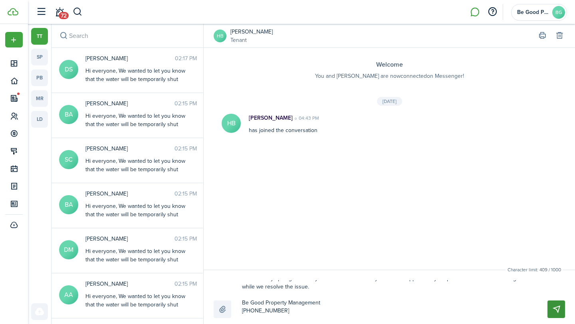
type textarea "Hi everyone, We wanted to let you know that the water will be temporarily shut …"
click at [555, 314] on button "Send" at bounding box center [557, 310] width 18 height 18
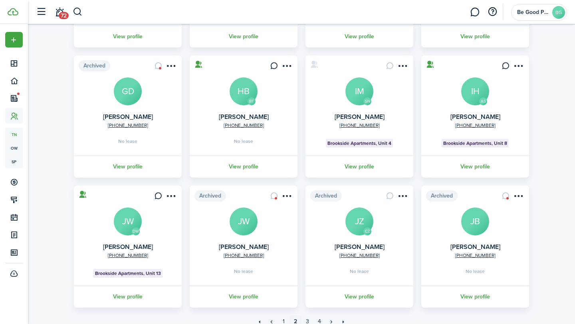
scroll to position [182, 0]
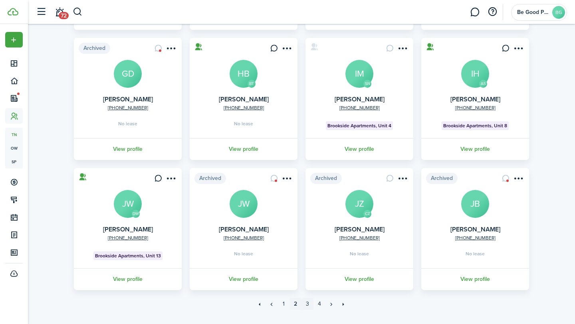
click at [307, 304] on link "3" at bounding box center [308, 304] width 12 height 12
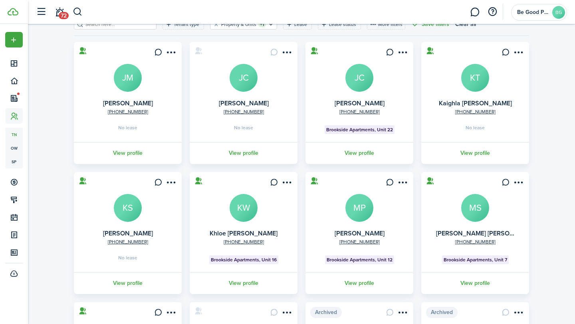
scroll to position [65, 0]
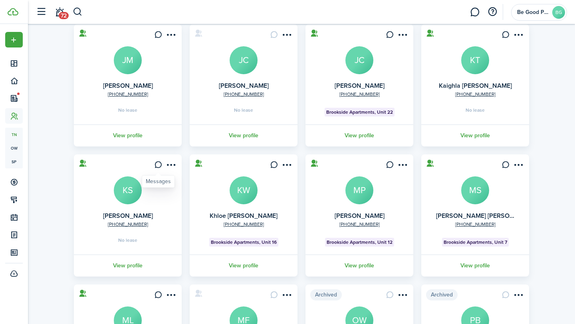
click at [156, 161] on icon at bounding box center [158, 165] width 8 height 8
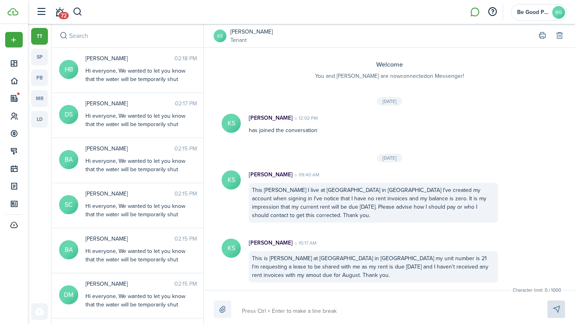
scroll to position [454, 0]
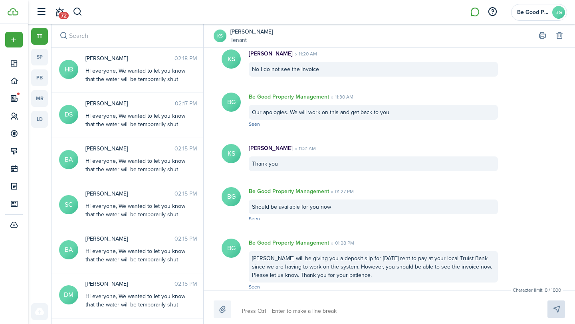
click at [316, 309] on textarea at bounding box center [385, 312] width 292 height 14
paste textarea "Hi everyone, We wanted to let you know that the water will be temporarily shut …"
type textarea "Hi everyone, We wanted to let you know that the water will be temporarily shut …"
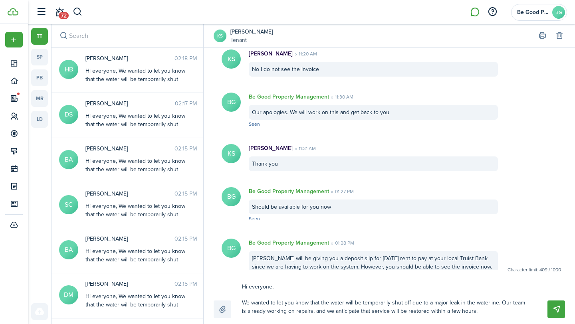
scroll to position [49, 0]
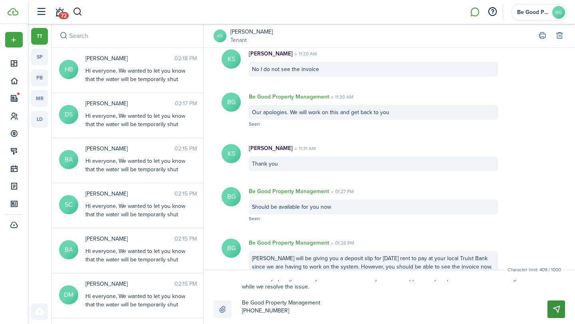
type textarea "Hi everyone, We wanted to let you know that the water will be temporarily shut …"
click at [552, 311] on button "Send" at bounding box center [557, 310] width 18 height 18
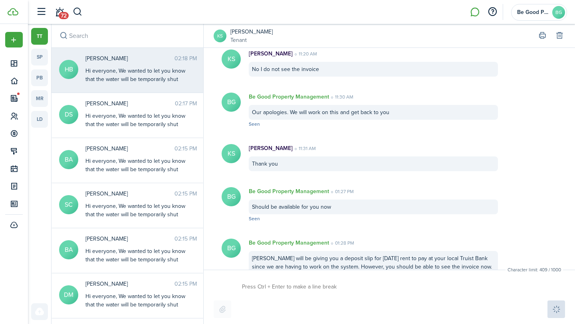
scroll to position [609, 0]
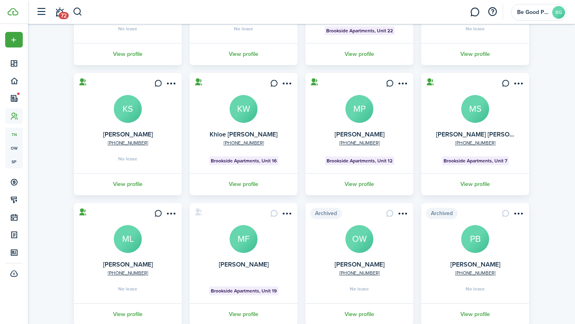
scroll to position [198, 0]
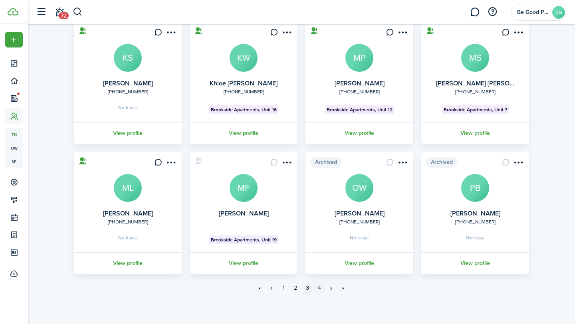
click at [320, 290] on link "4" at bounding box center [320, 288] width 12 height 12
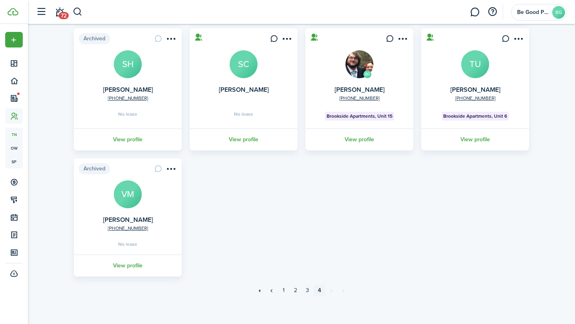
scroll to position [194, 0]
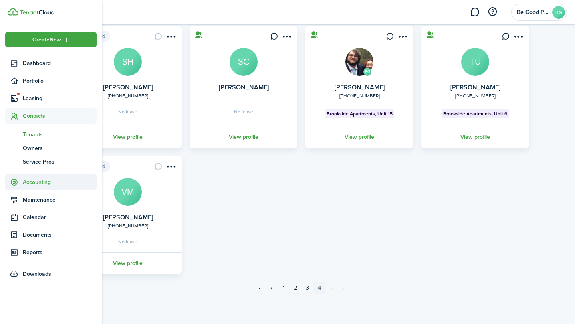
click at [30, 180] on span "Accounting" at bounding box center [60, 182] width 74 height 8
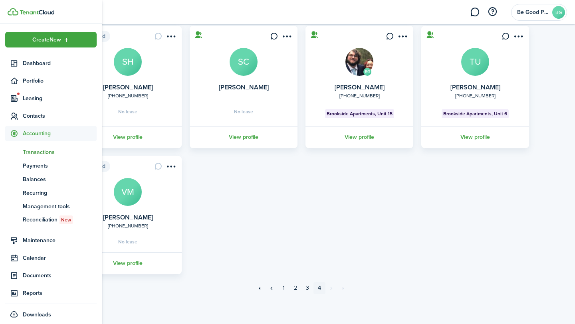
click at [33, 151] on span "Transactions" at bounding box center [60, 152] width 74 height 8
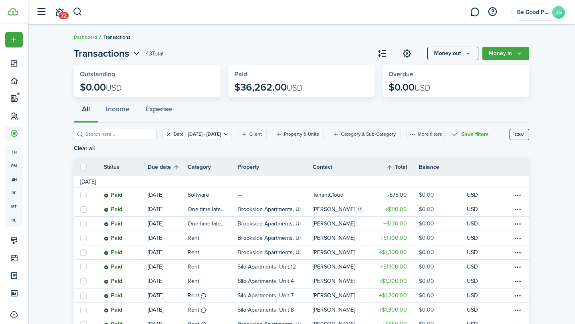
click at [165, 134] on button "Clear filter" at bounding box center [168, 134] width 7 height 6
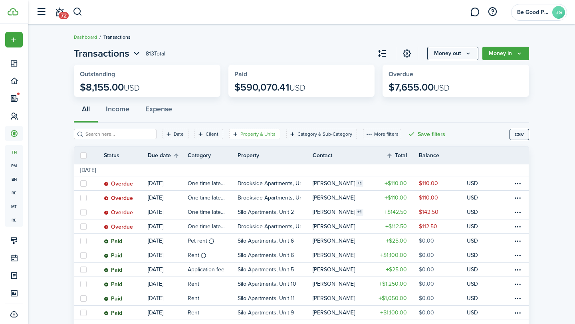
click at [244, 136] on filter-tag-label "Property & Units" at bounding box center [257, 134] width 35 height 7
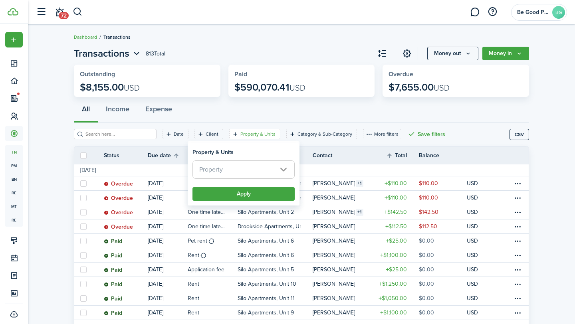
click at [243, 167] on span "Property" at bounding box center [243, 170] width 101 height 18
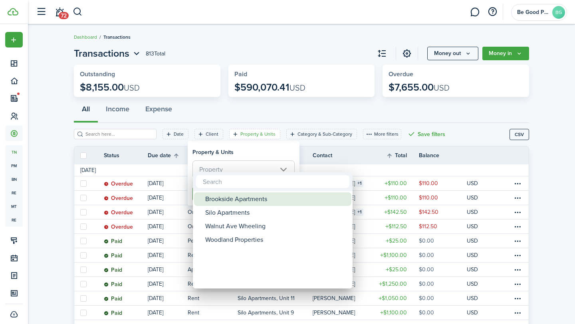
click at [242, 200] on div "Brookside Apartments" at bounding box center [275, 199] width 141 height 14
type input "Brookside Apartments"
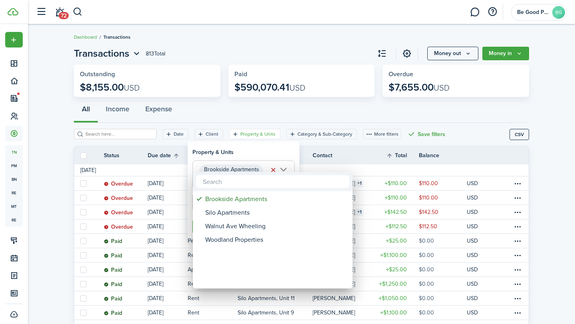
click at [307, 109] on div at bounding box center [287, 162] width 703 height 452
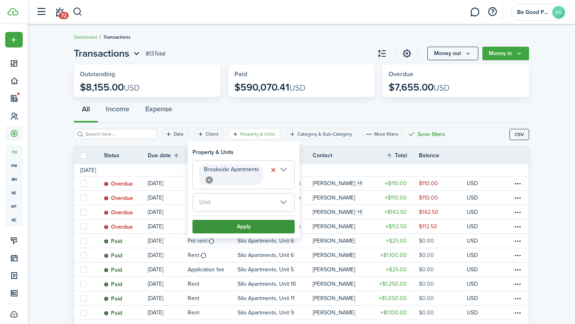
click at [240, 230] on button "Apply" at bounding box center [243, 227] width 102 height 14
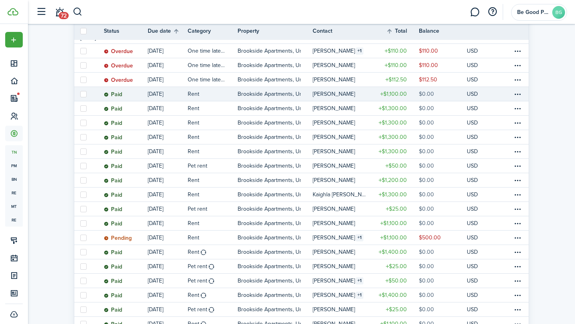
scroll to position [128, 0]
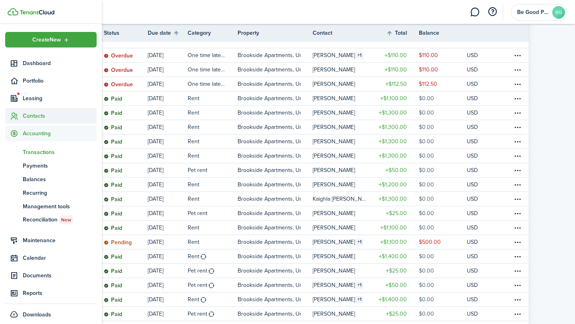
click at [33, 121] on span "Contacts" at bounding box center [50, 116] width 91 height 16
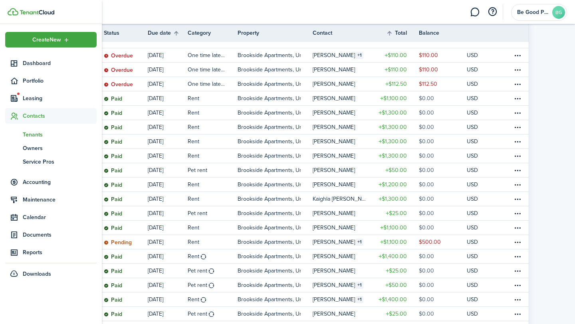
click at [34, 134] on span "Tenants" at bounding box center [60, 135] width 74 height 8
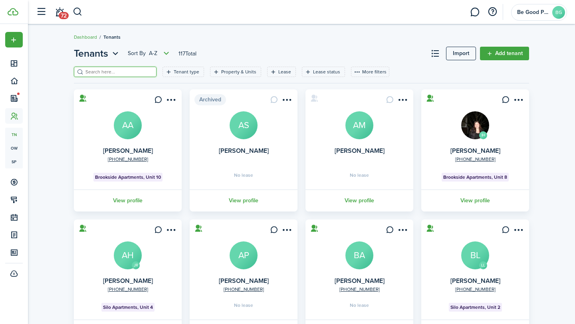
click at [124, 75] on input "search" at bounding box center [118, 72] width 70 height 8
type input "[PERSON_NAME]"
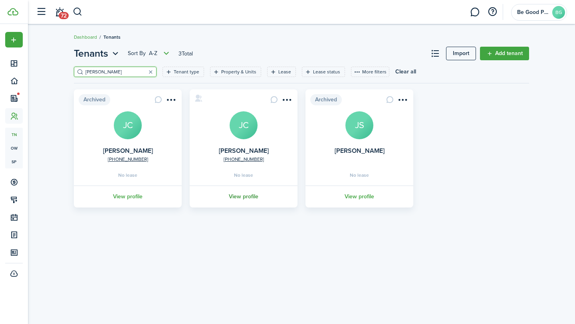
click at [252, 197] on link "View profile" at bounding box center [244, 197] width 110 height 22
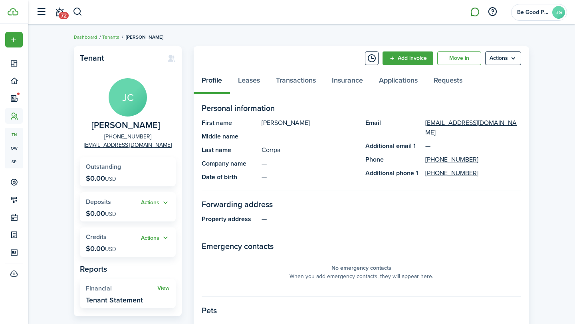
click at [477, 10] on link at bounding box center [474, 12] width 15 height 20
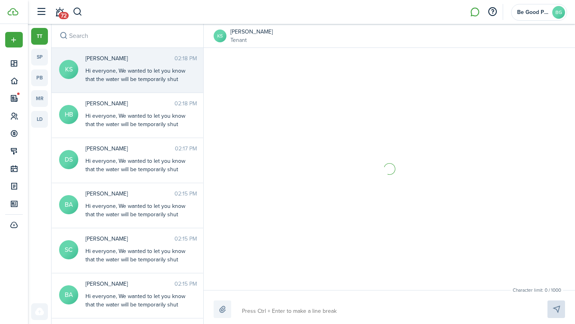
scroll to position [609, 0]
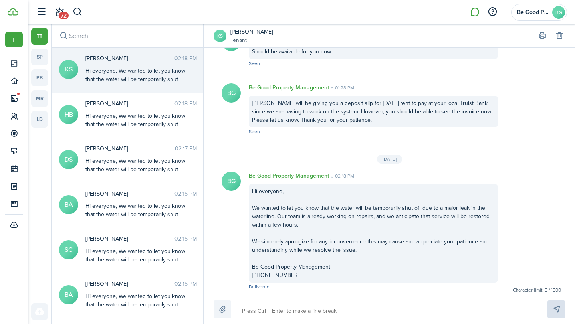
click at [110, 40] on input "search" at bounding box center [128, 36] width 152 height 24
type input "h"
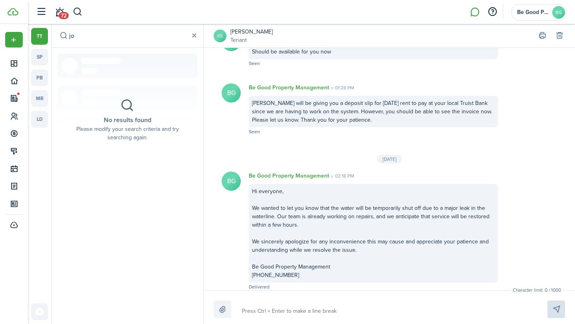
type input "j"
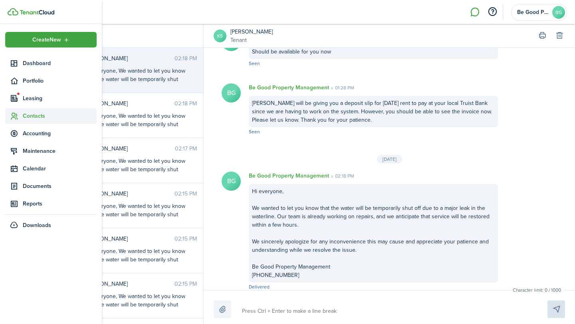
click at [28, 115] on span "Contacts" at bounding box center [60, 116] width 74 height 8
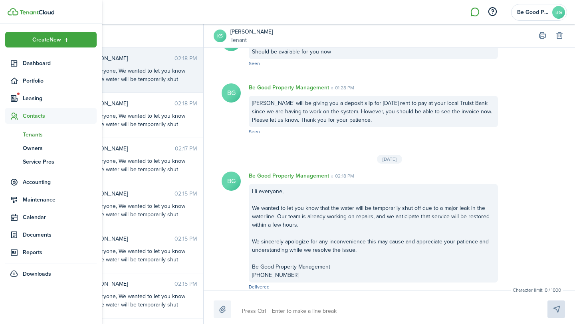
click at [34, 135] on span "Tenants" at bounding box center [60, 135] width 74 height 8
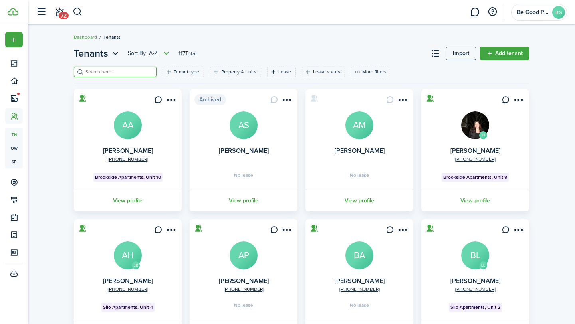
click at [111, 72] on input "search" at bounding box center [118, 72] width 70 height 8
type input "[PERSON_NAME]"
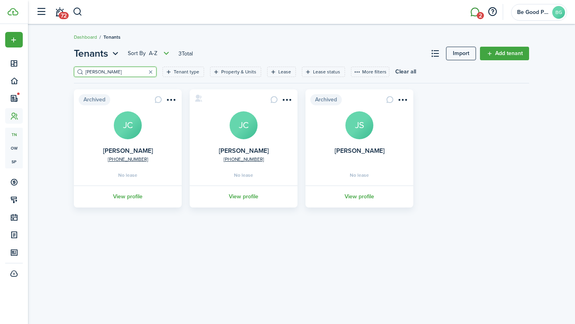
click at [477, 10] on link "2" at bounding box center [474, 12] width 15 height 20
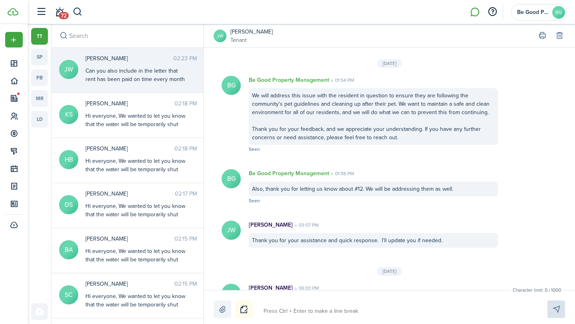
scroll to position [1299, 0]
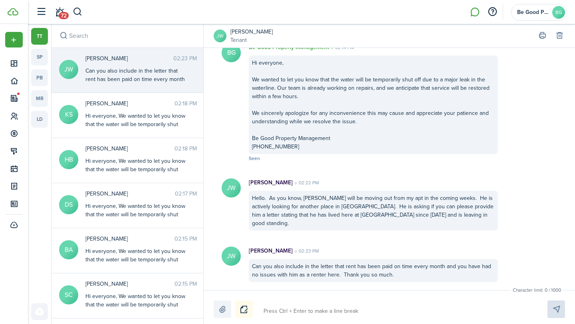
click at [349, 316] on textarea at bounding box center [396, 312] width 271 height 14
type textarea "W"
type textarea "We"
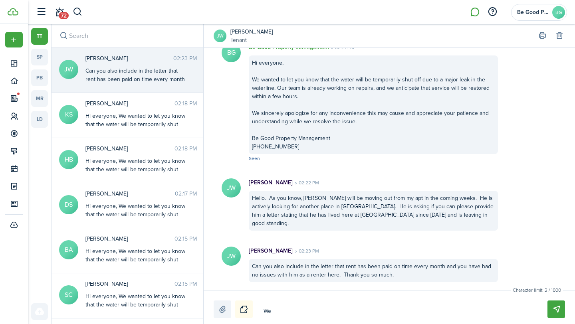
type textarea "We"
type textarea "W"
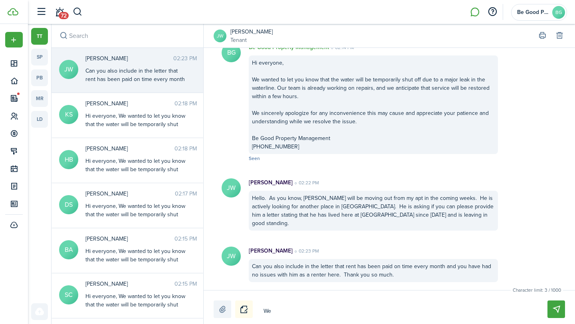
type textarea "W"
type textarea "H"
type textarea "He"
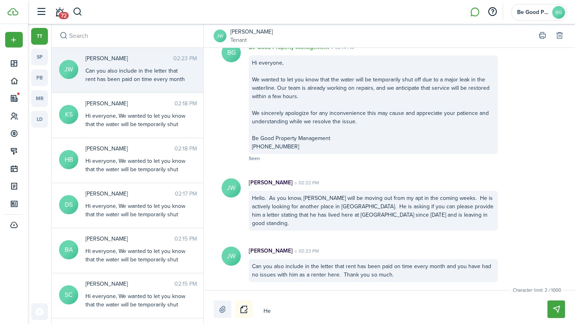
type textarea "Hel"
type textarea "Hell"
type textarea "Hello"
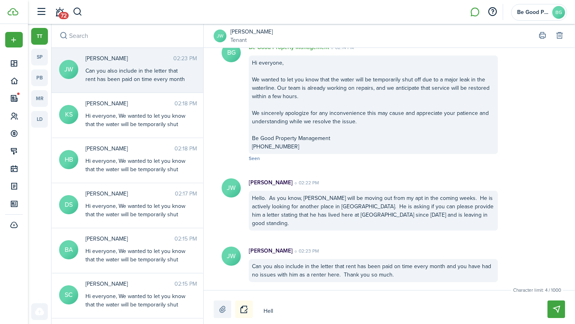
type textarea "Hello"
type textarea "Hello,"
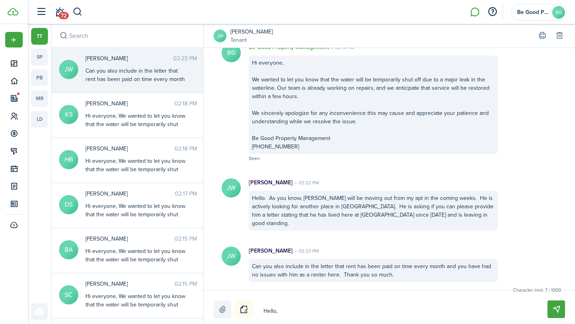
type textarea "Hello, y"
type textarea "Hello, ye"
type textarea "Hello, yes"
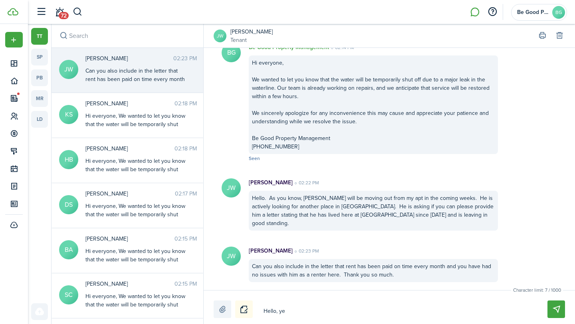
type textarea "Hello, yes"
type textarea "Hello, yes w"
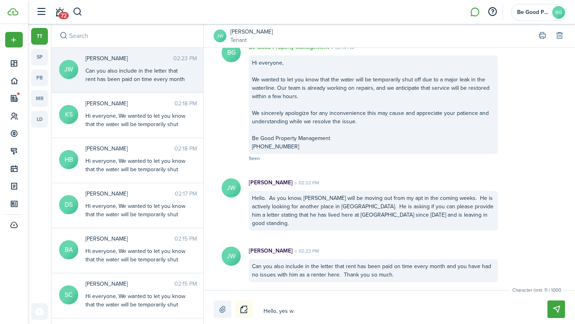
type textarea "Hello, yes we"
type textarea "Hello, yes we c"
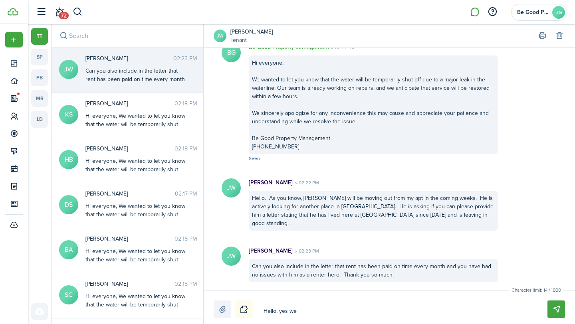
type textarea "Hello, yes we c"
type textarea "Hello, yes we ca"
type textarea "Hello, yes we can"
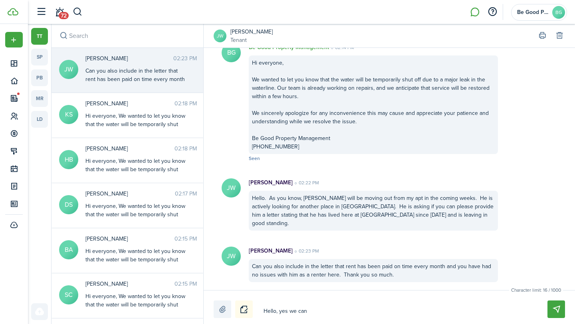
type textarea "Hello, yes we can"
type textarea "Hello, yes we ca"
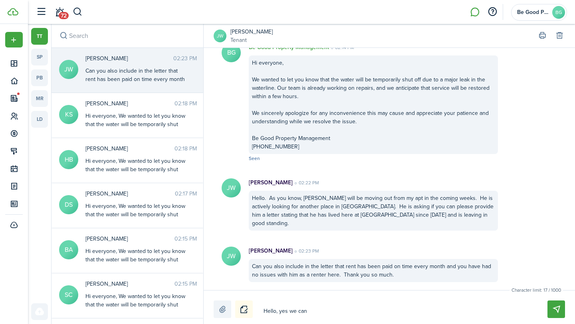
type textarea "Hello, yes we ca"
type textarea "Hello, yes we c"
type textarea "Hello, yes we"
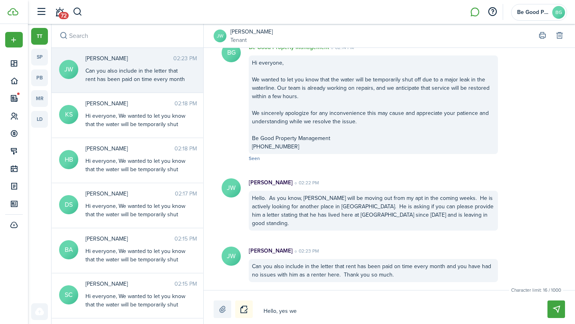
type textarea "Hello, yes we"
type textarea "Hello, yes w"
type textarea "Hello, yes"
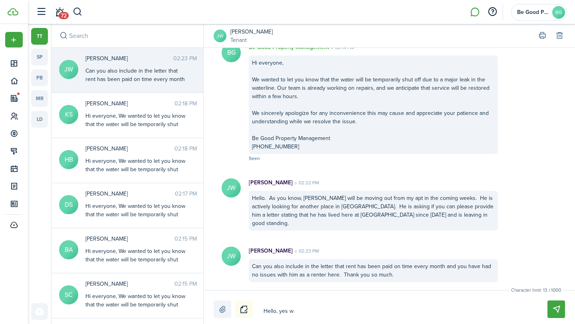
type textarea "Hello, yes"
type textarea "Hello, ye"
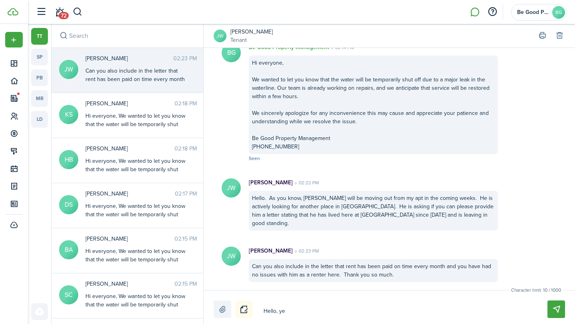
type textarea "Hello, y"
type textarea "Hello,"
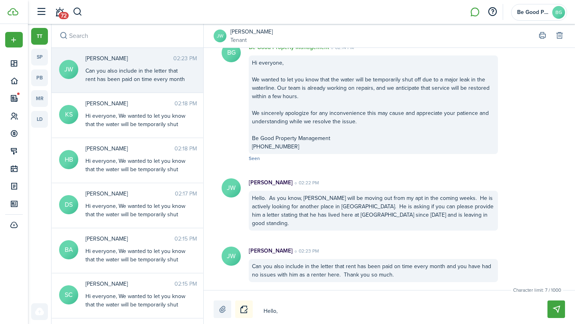
type textarea "Hello,"
